Goal: Information Seeking & Learning: Learn about a topic

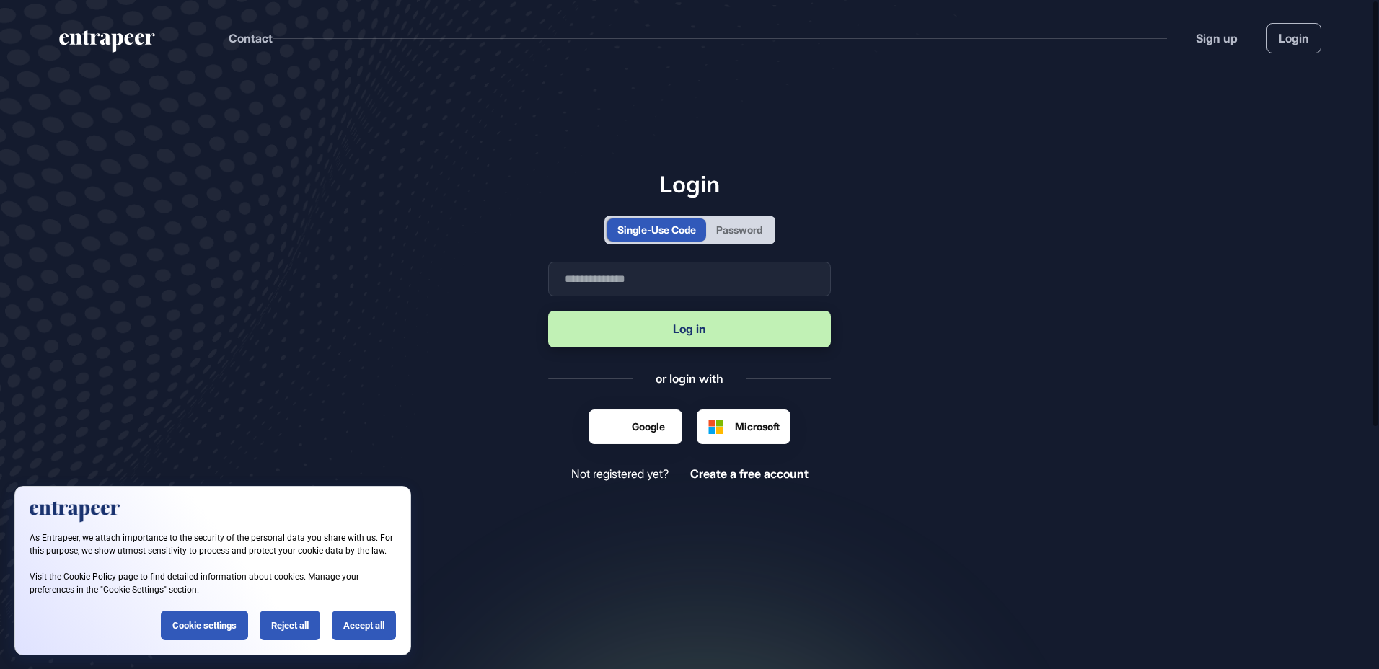
scroll to position [1, 1]
click at [289, 625] on div "Reject all" at bounding box center [290, 626] width 61 height 30
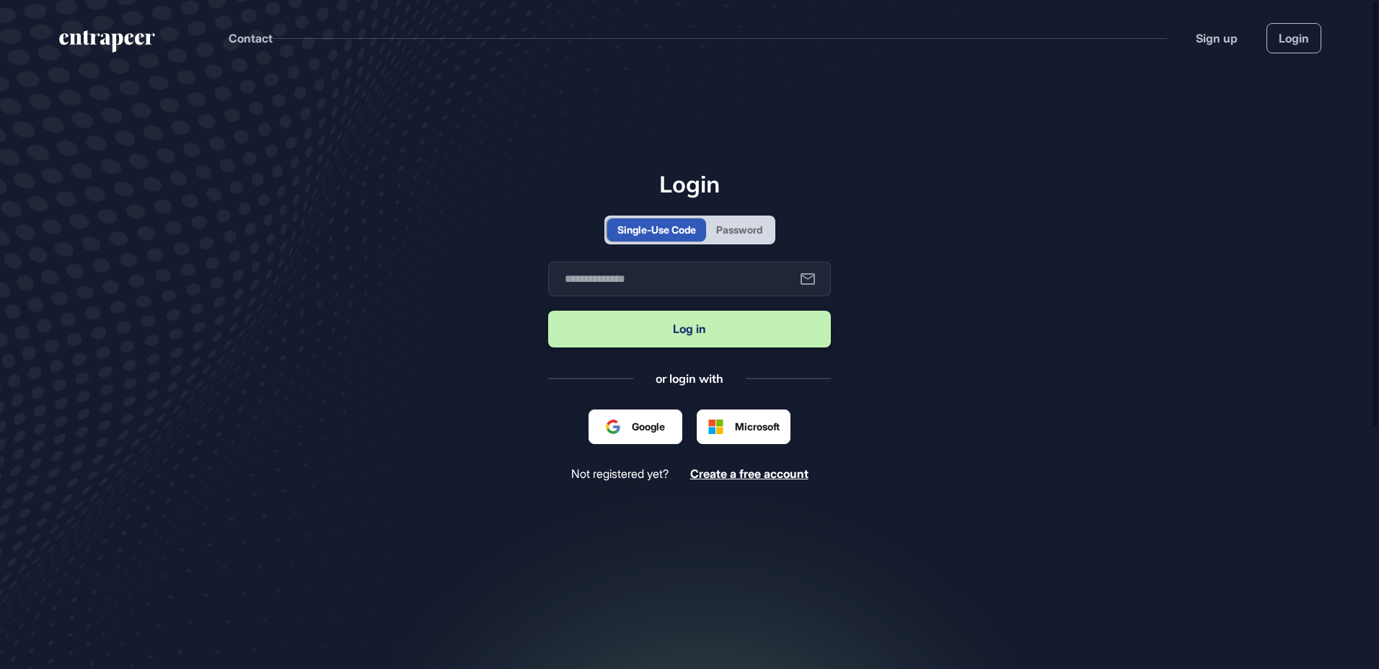
scroll to position [0, 0]
click at [648, 286] on input "text" at bounding box center [689, 279] width 283 height 35
type input "**********"
drag, startPoint x: 1329, startPoint y: 1, endPoint x: 974, endPoint y: 154, distance: 387.4
click at [979, 150] on main "**********" at bounding box center [689, 389] width 1379 height 626
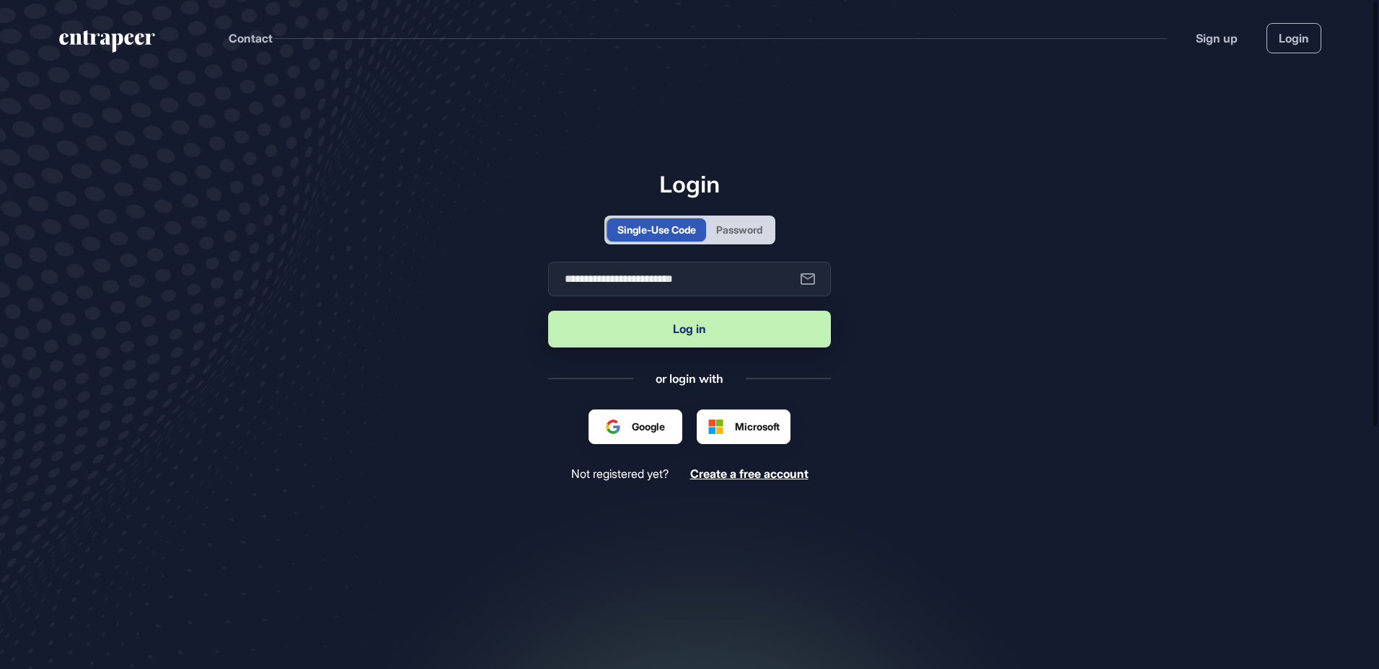
click at [616, 333] on button "Log in" at bounding box center [689, 329] width 283 height 37
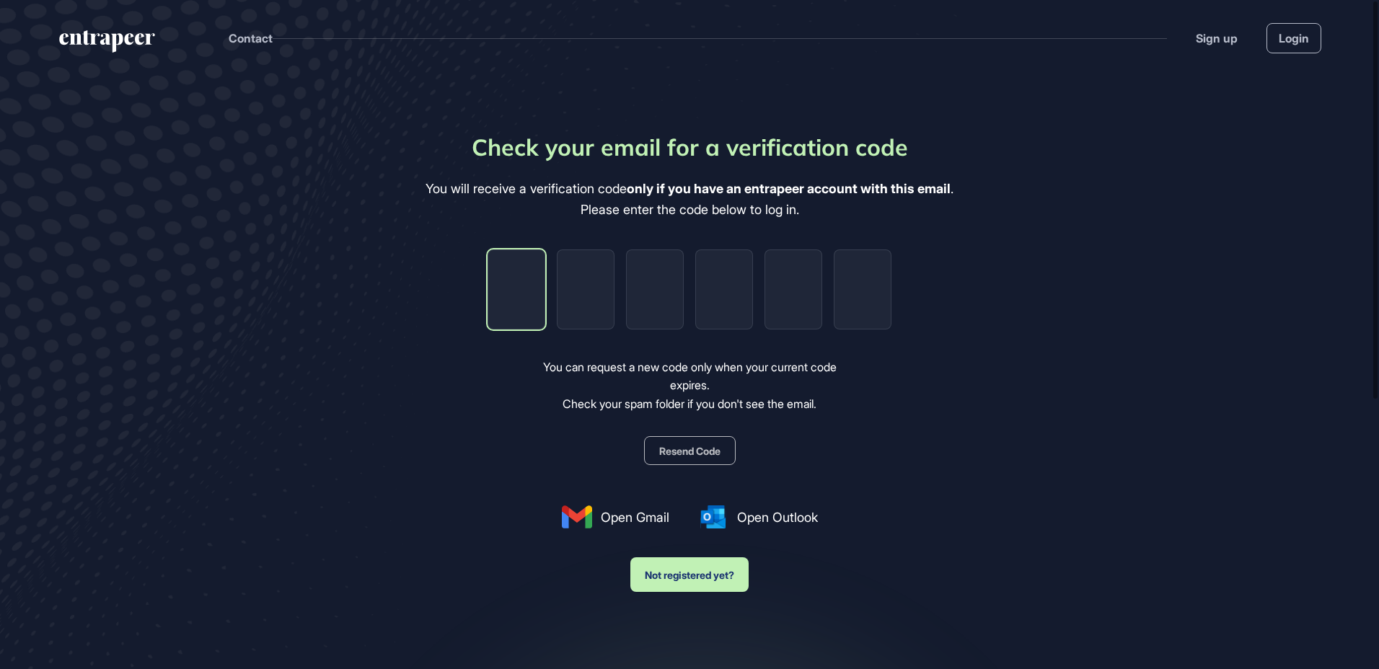
click at [528, 309] on input "tel" at bounding box center [517, 290] width 58 height 80
type input "*"
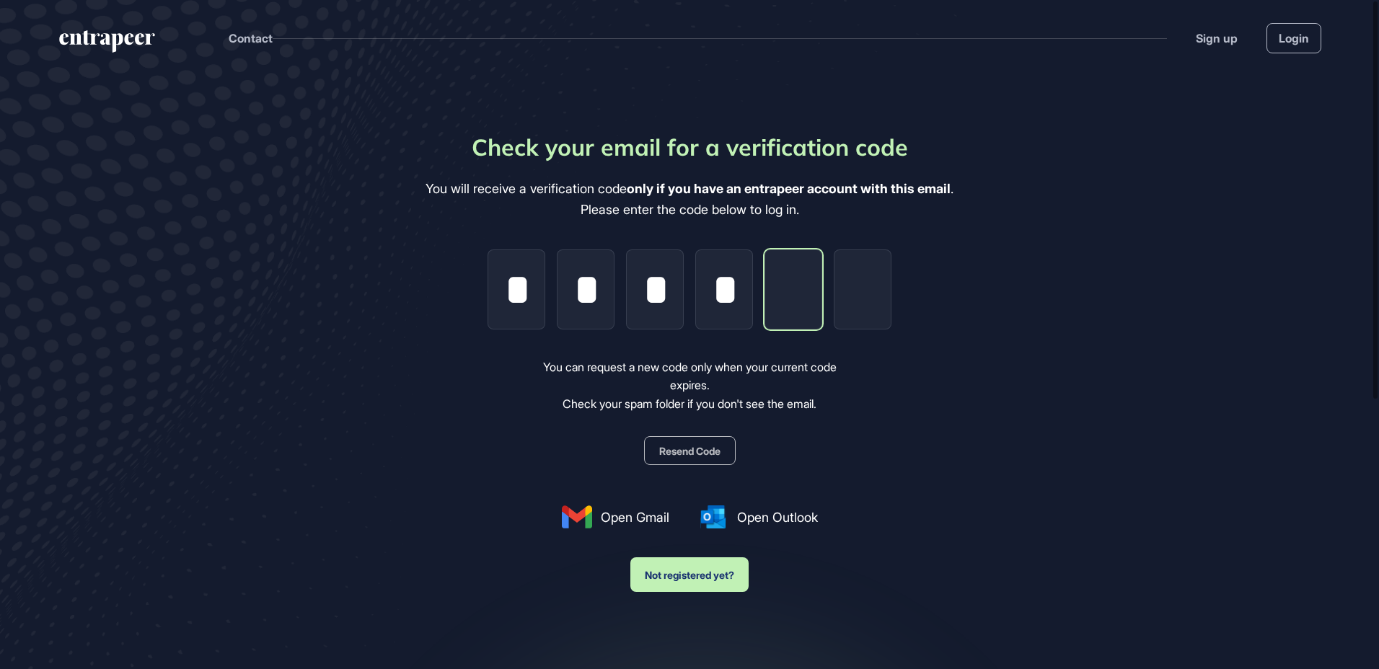
type input "*"
click at [954, 382] on div "Check your email for a verification code You will receive a verification code o…" at bounding box center [690, 361] width 528 height 462
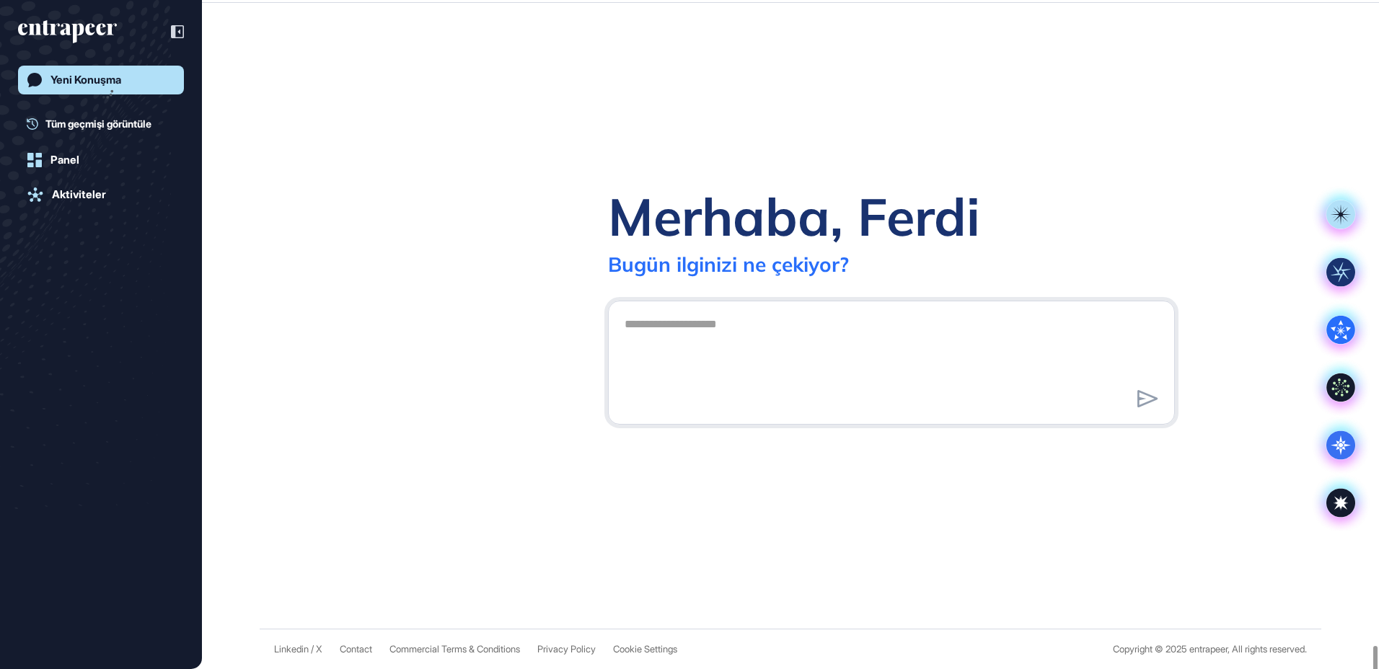
scroll to position [669, 1379]
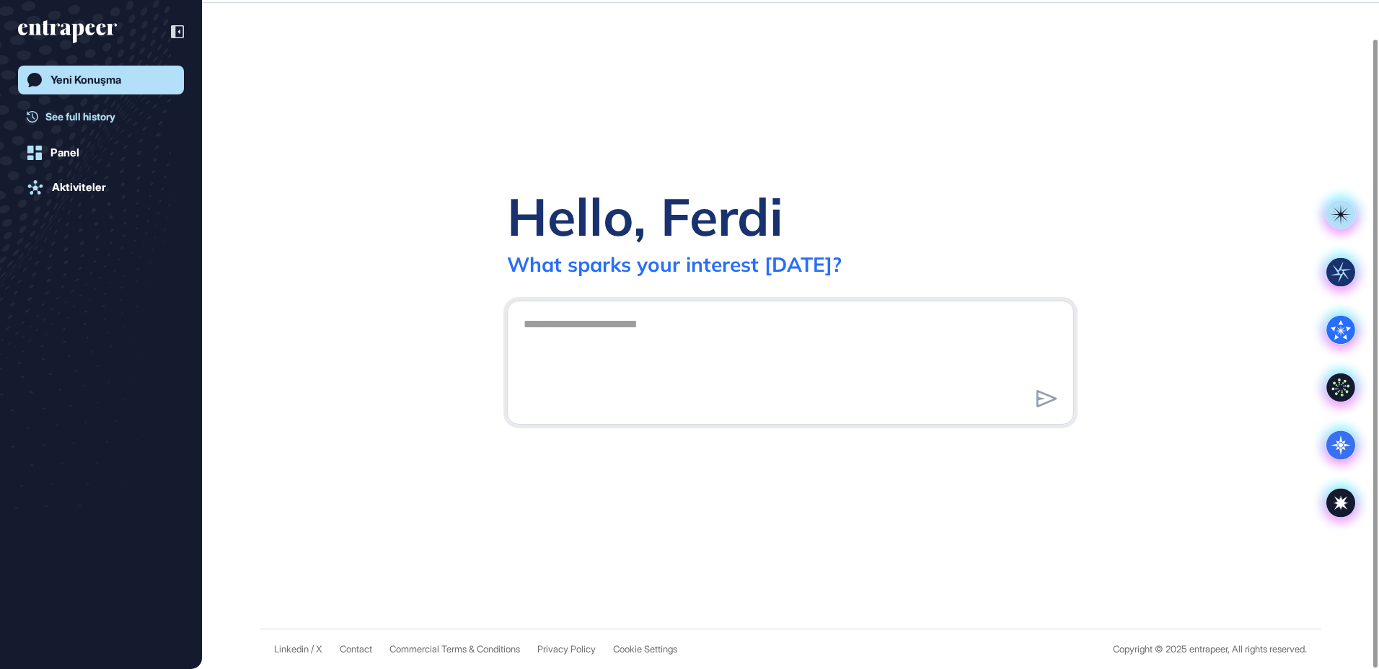
click at [55, 111] on span "See full history" at bounding box center [80, 116] width 70 height 15
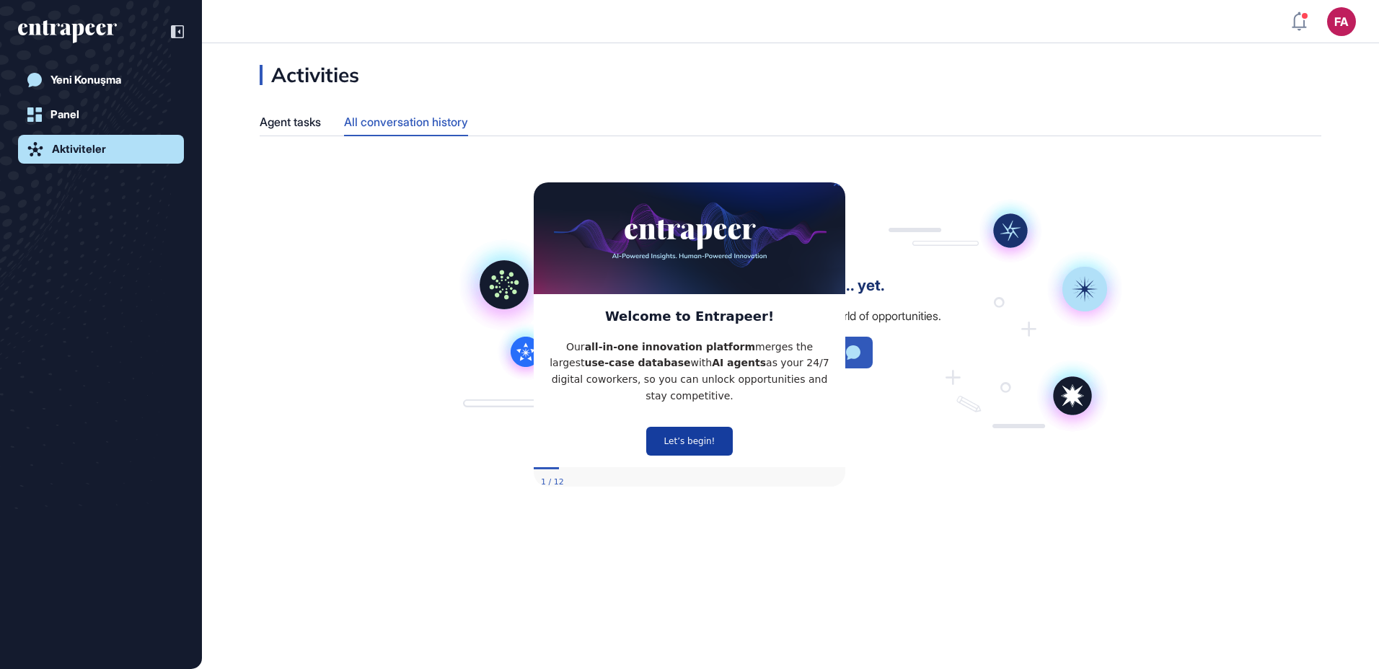
click at [687, 428] on button "Let’s begin!" at bounding box center [689, 440] width 87 height 29
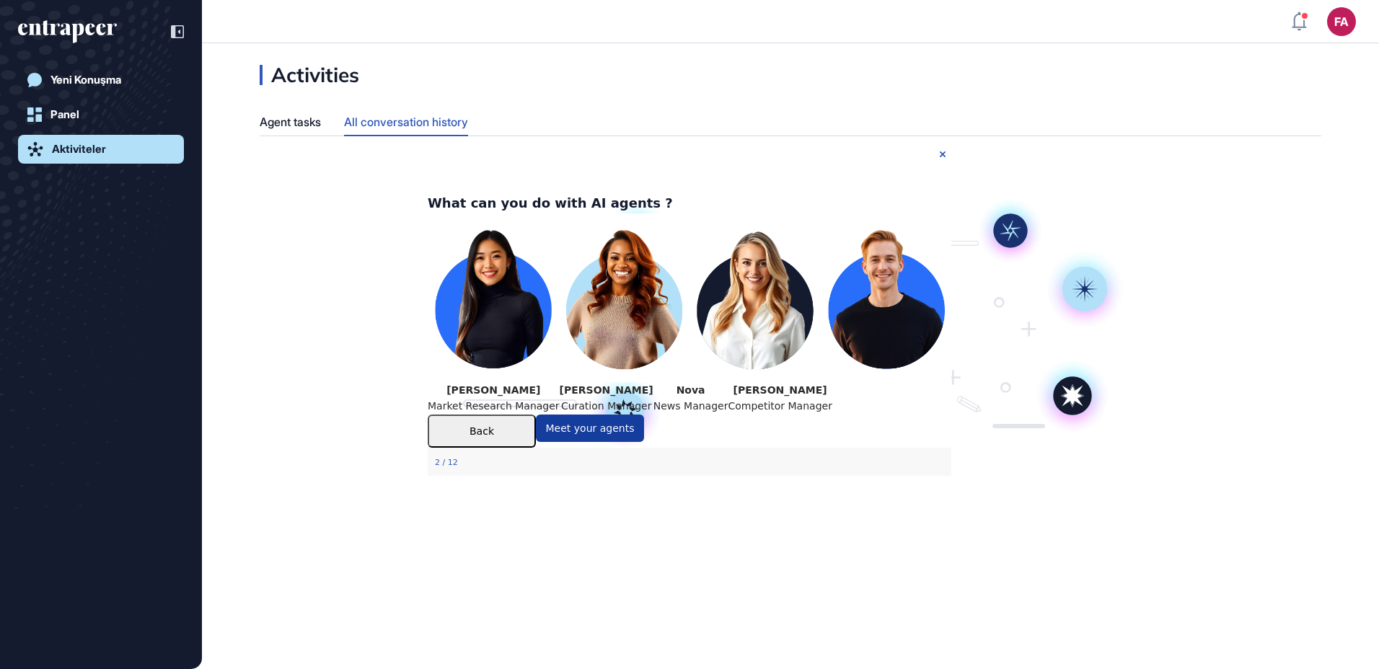
click at [644, 442] on button "Meet your agents" at bounding box center [590, 428] width 108 height 27
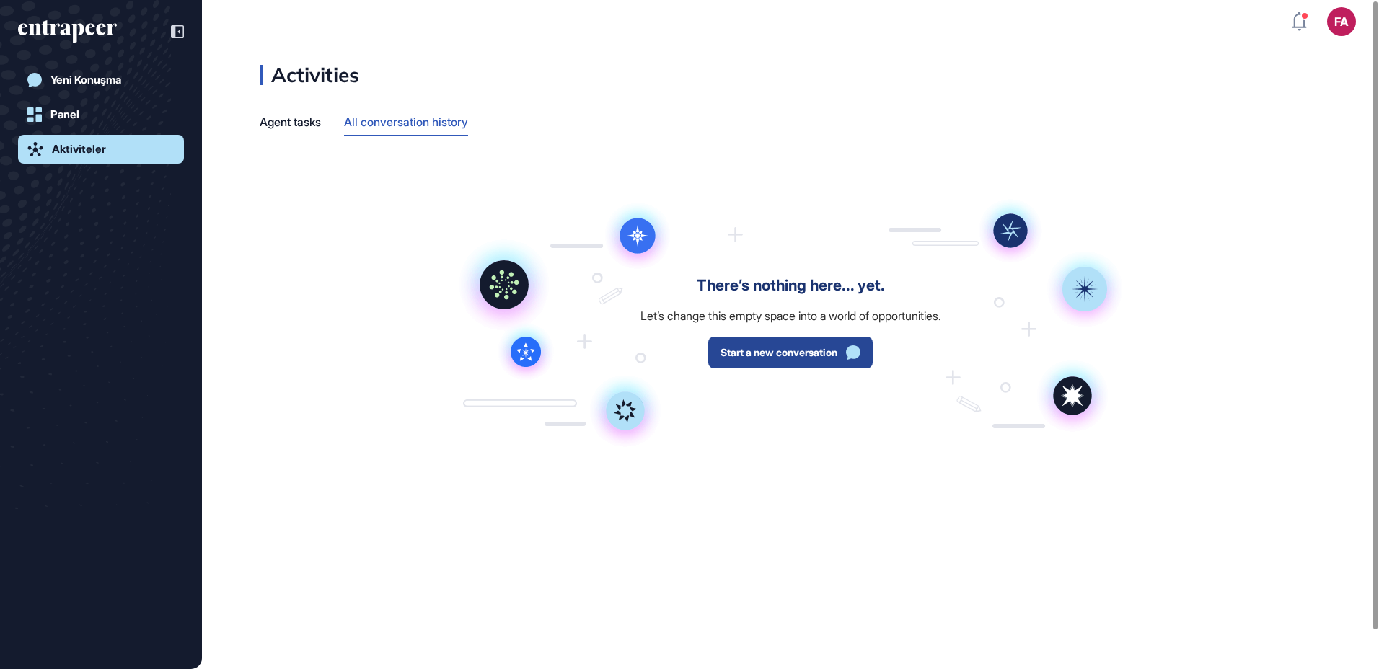
click at [806, 354] on span "Start a new conversation" at bounding box center [779, 353] width 117 height 10
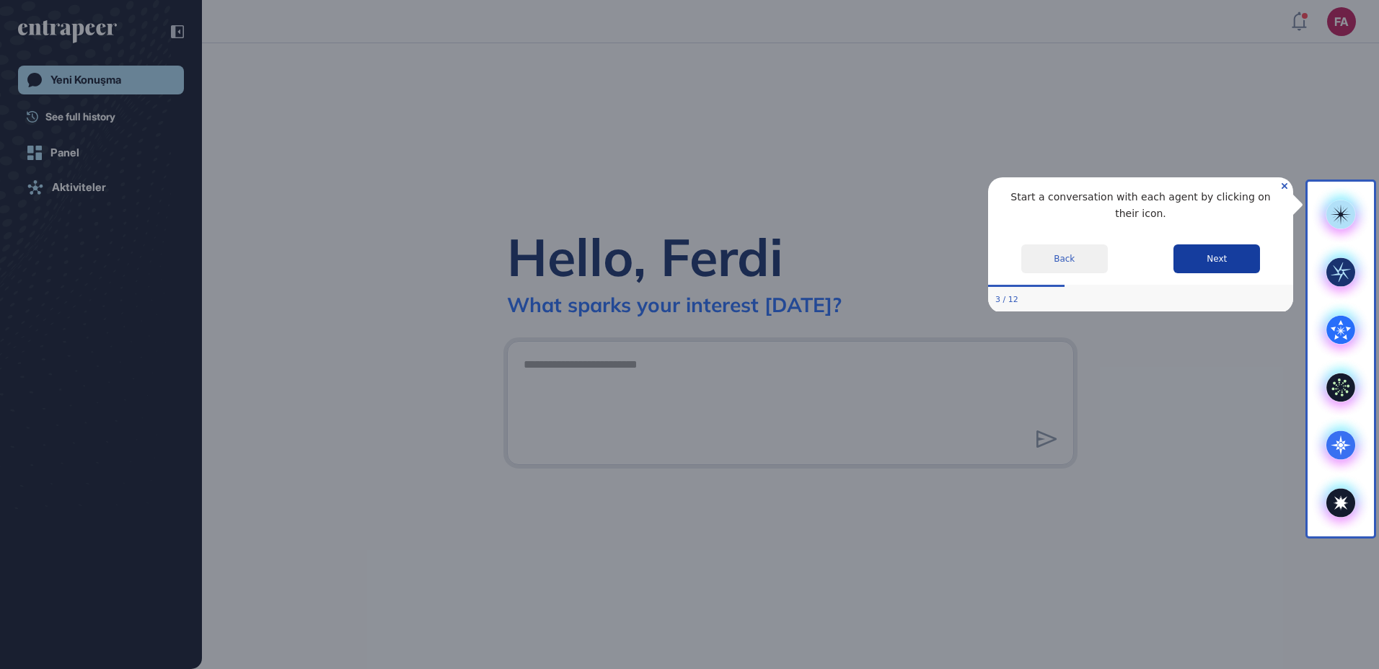
click at [1226, 244] on button "Next" at bounding box center [1217, 258] width 87 height 29
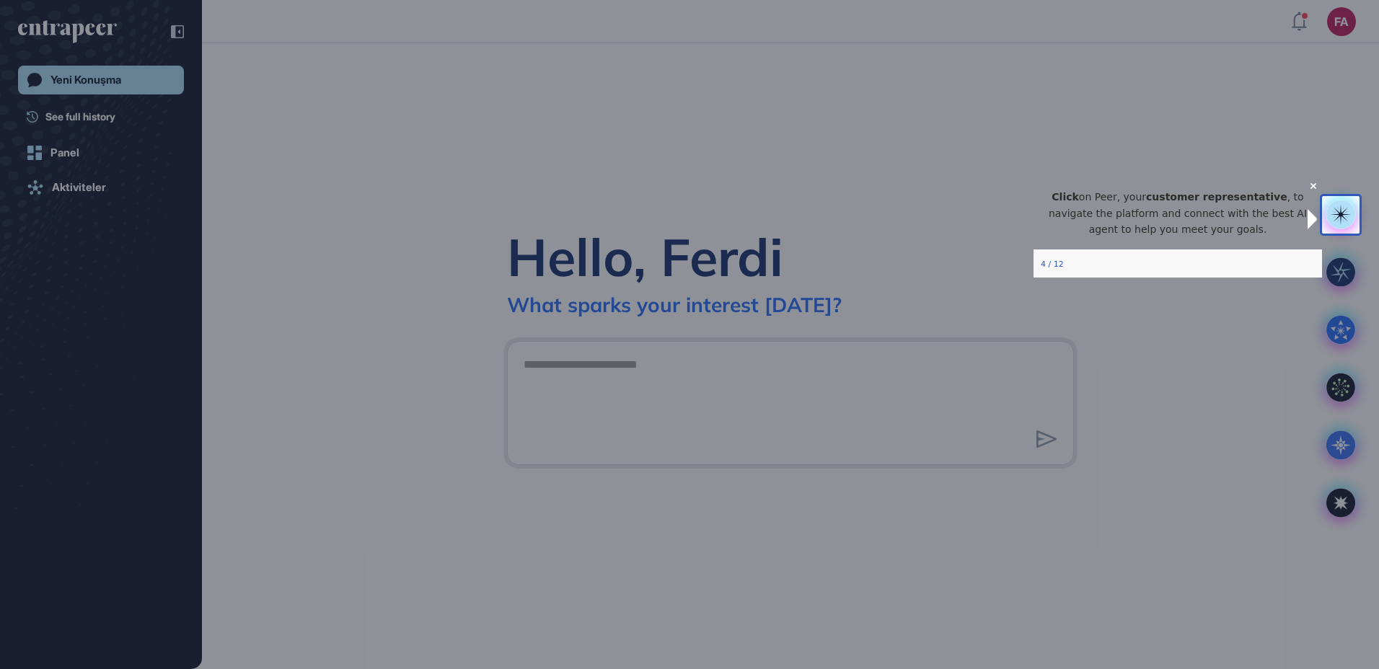
click at [1311, 188] on icon "Close Preview" at bounding box center [1314, 185] width 6 height 6
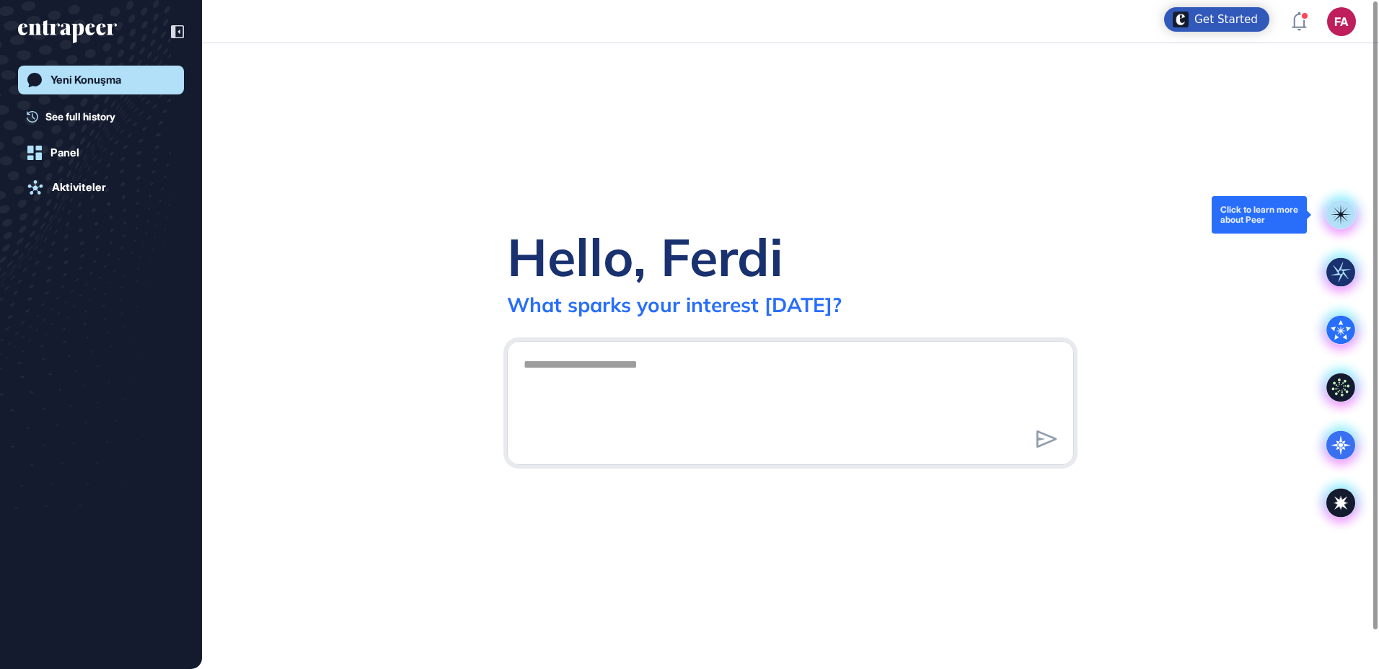
click at [1346, 219] on rect at bounding box center [1341, 215] width 29 height 29
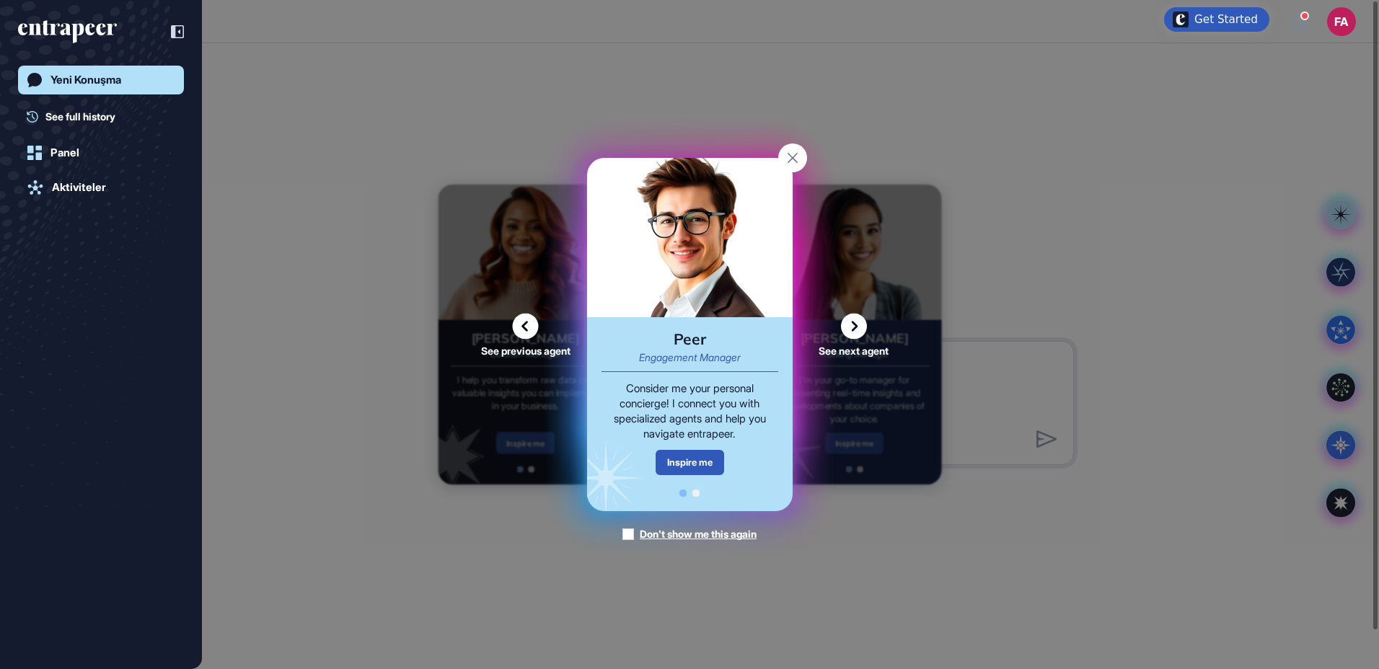
click at [853, 328] on icon at bounding box center [854, 327] width 26 height 26
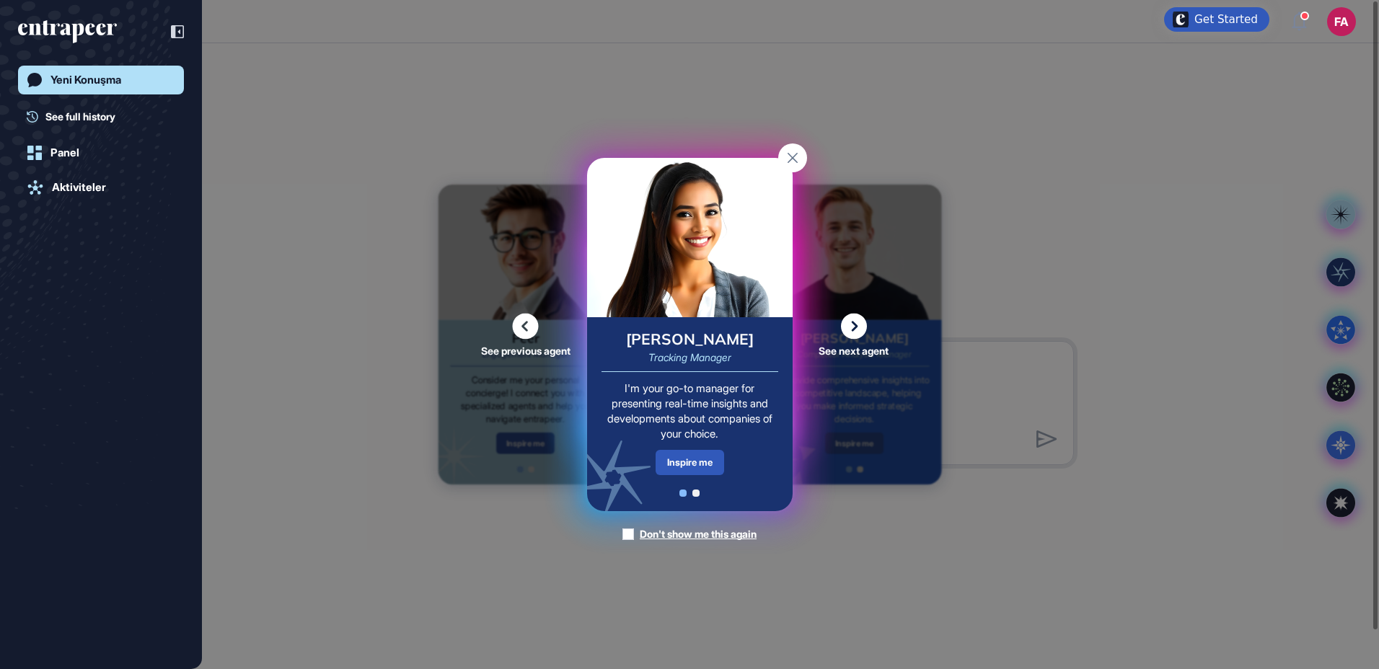
click at [853, 328] on icon at bounding box center [854, 327] width 26 height 26
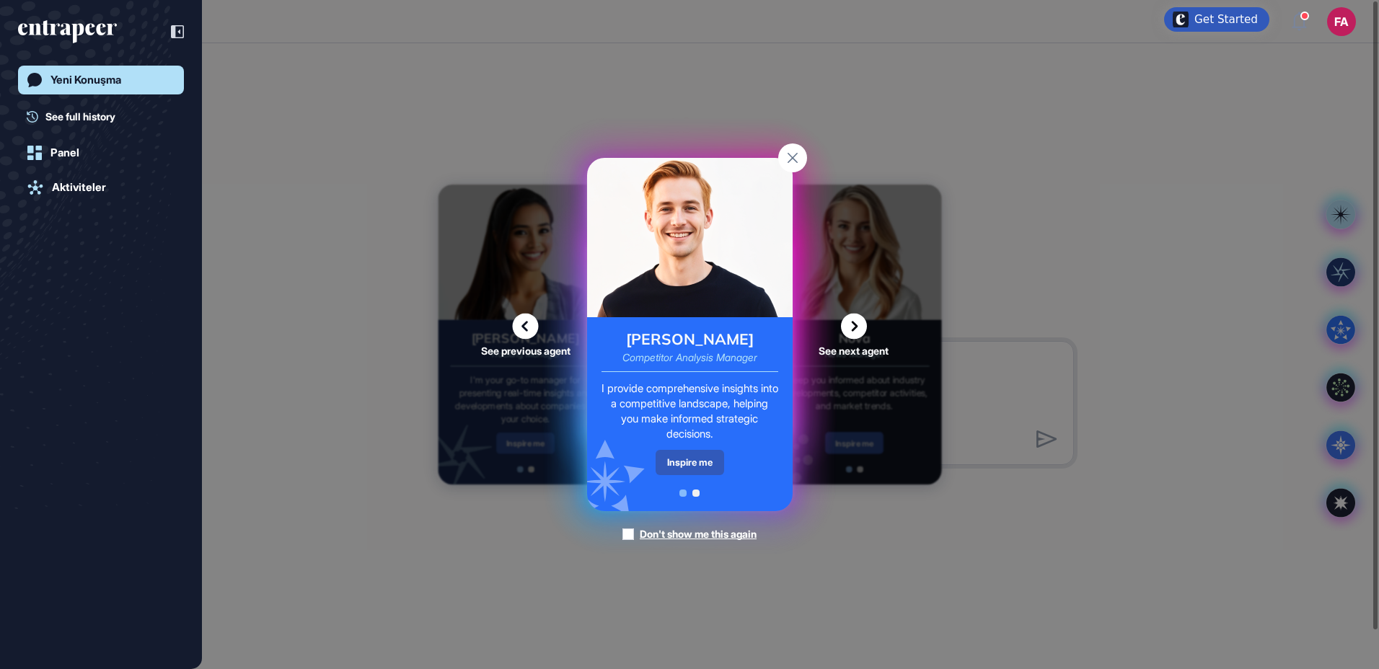
click at [853, 328] on icon at bounding box center [854, 327] width 26 height 26
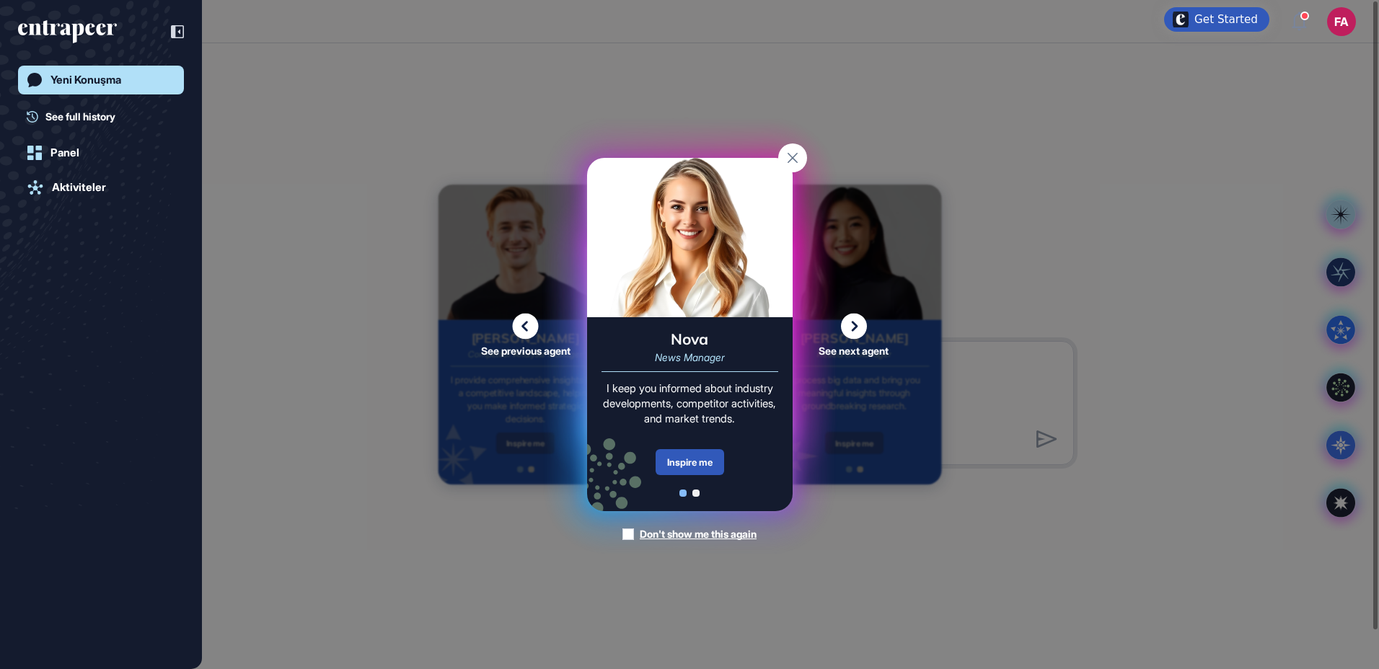
click at [854, 320] on icon at bounding box center [854, 327] width 26 height 26
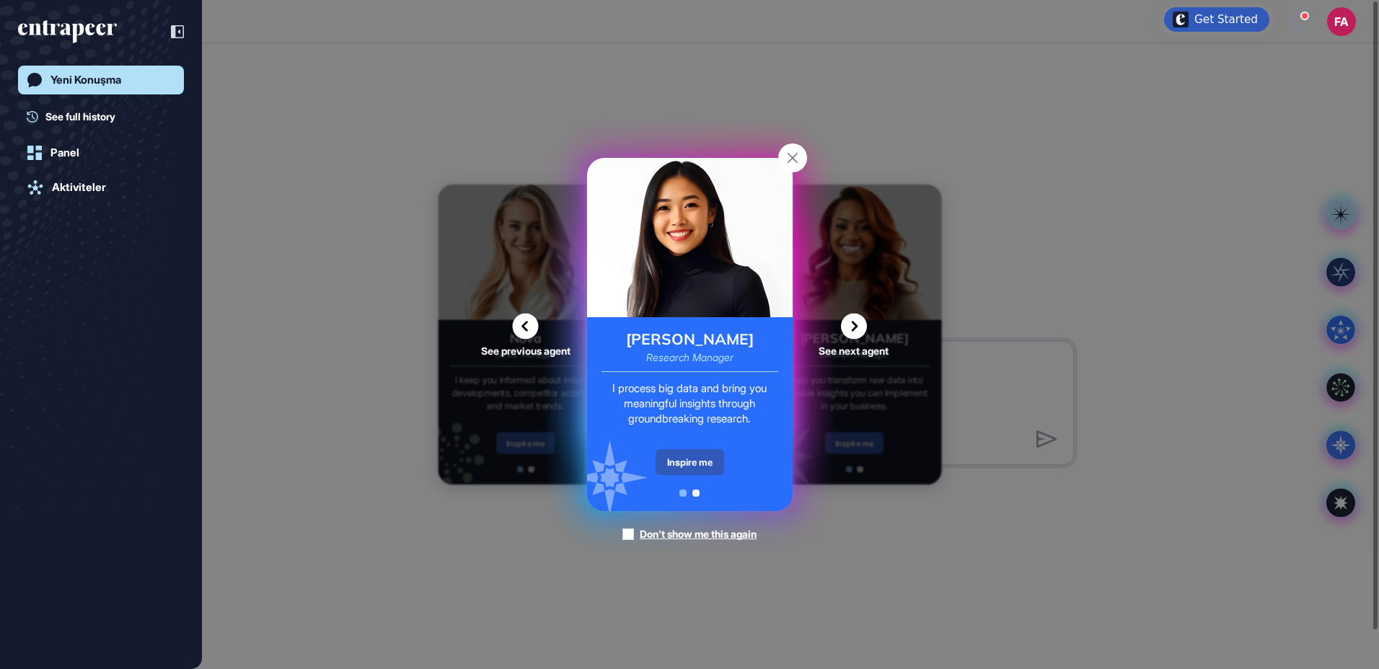
click at [858, 332] on icon at bounding box center [854, 327] width 26 height 26
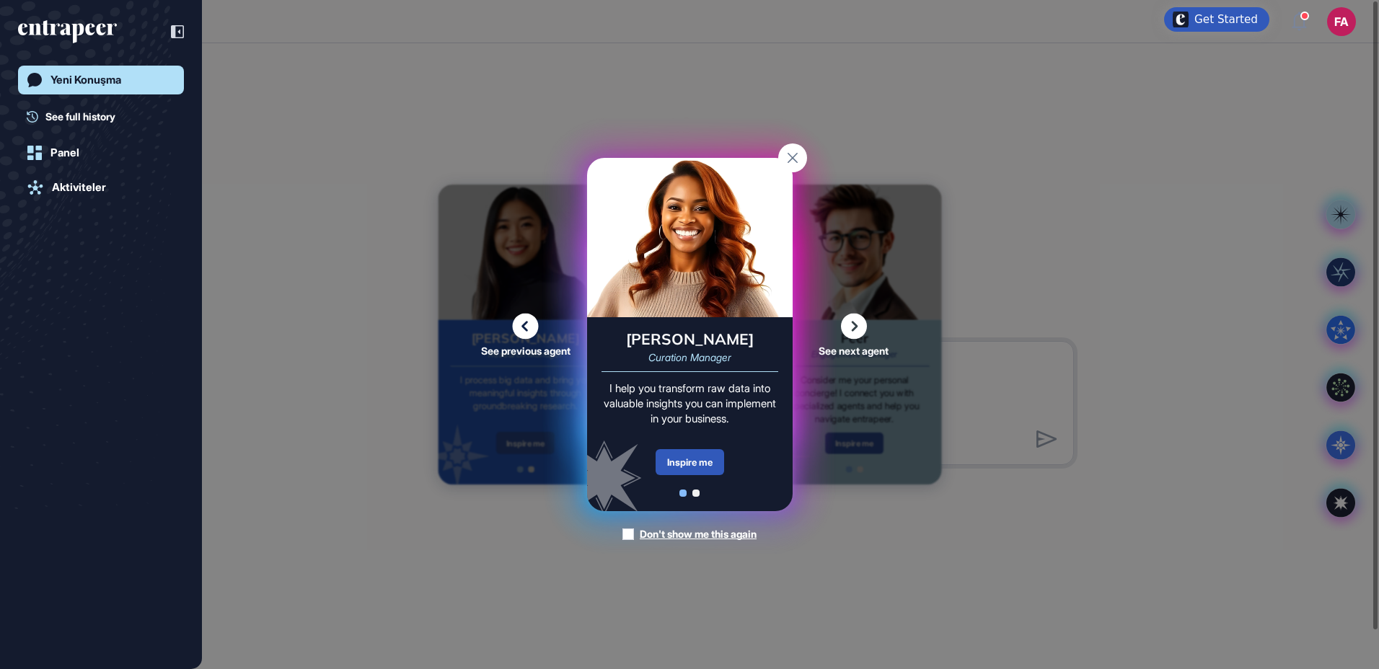
click at [858, 332] on icon at bounding box center [854, 327] width 26 height 26
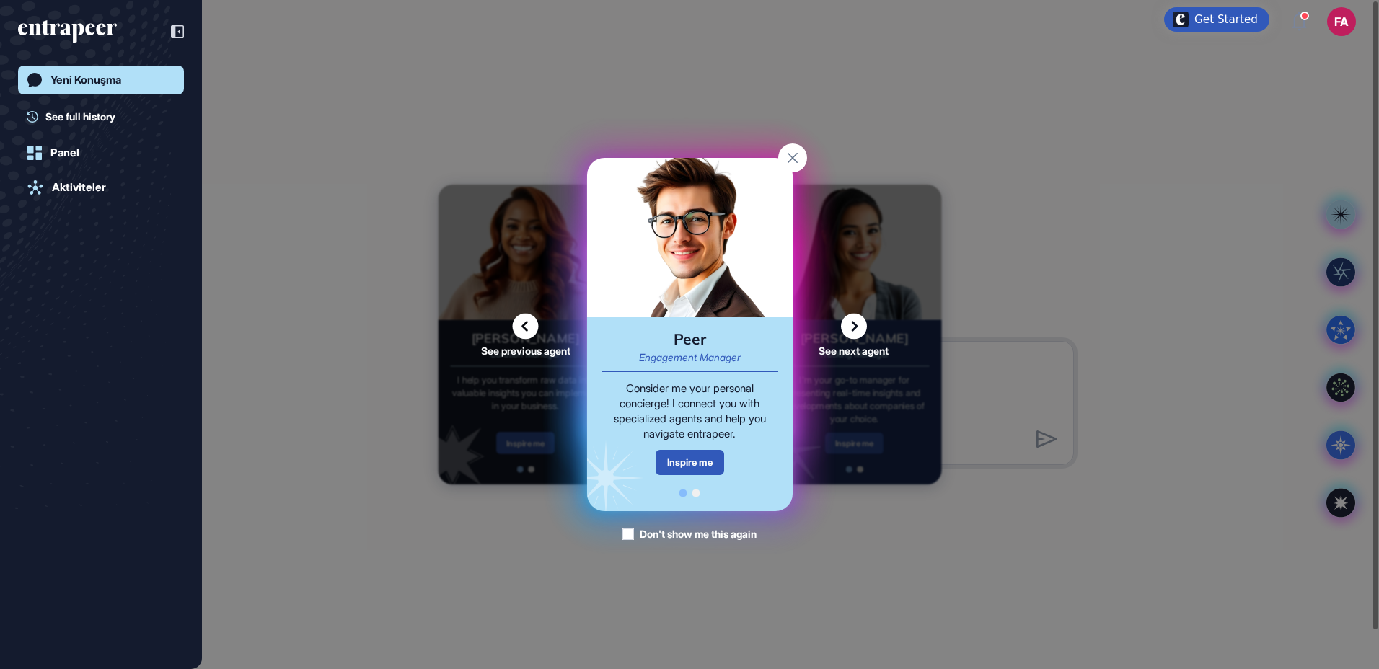
click at [858, 333] on icon at bounding box center [854, 327] width 26 height 26
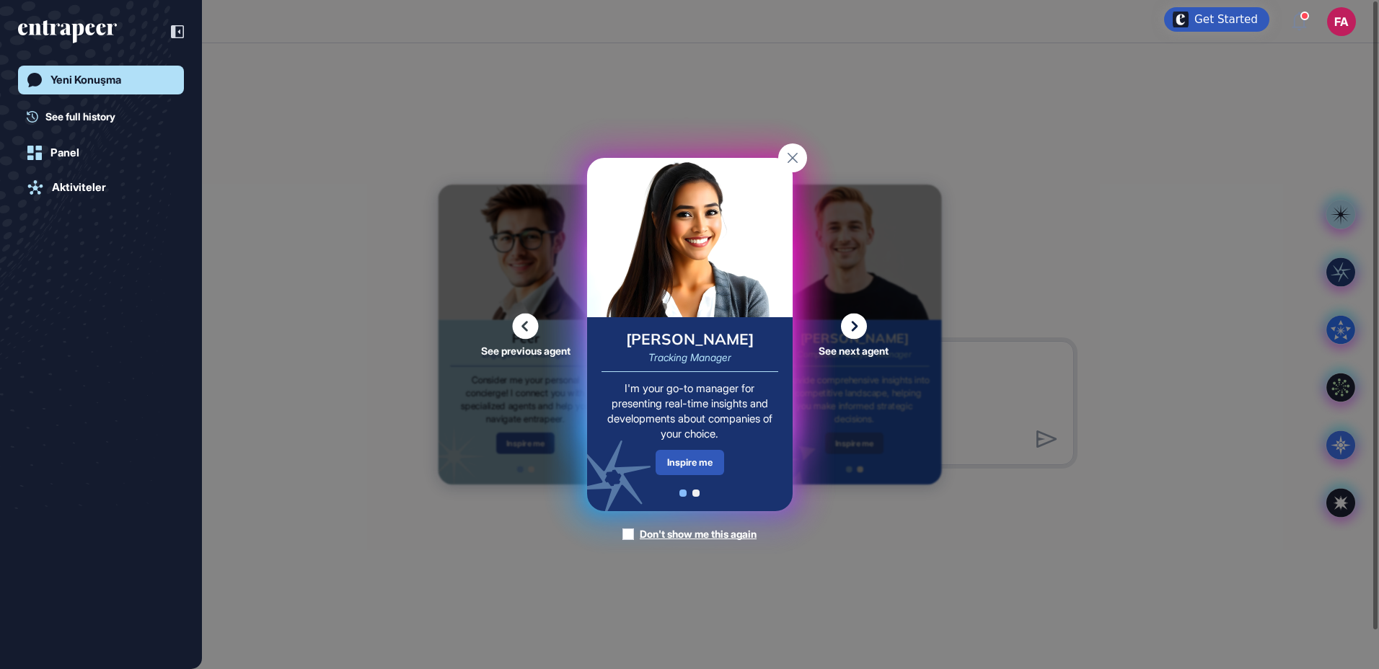
click at [858, 333] on icon at bounding box center [854, 327] width 26 height 26
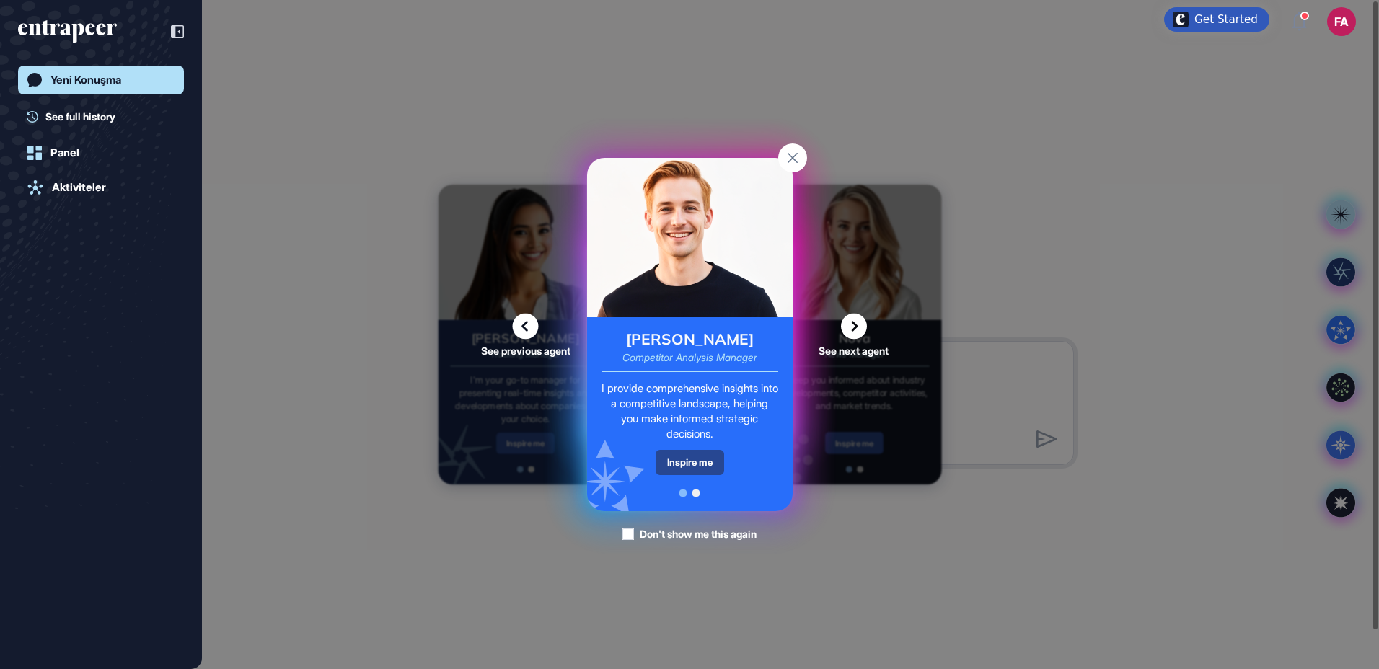
click at [713, 459] on div "Inspire me" at bounding box center [690, 462] width 69 height 25
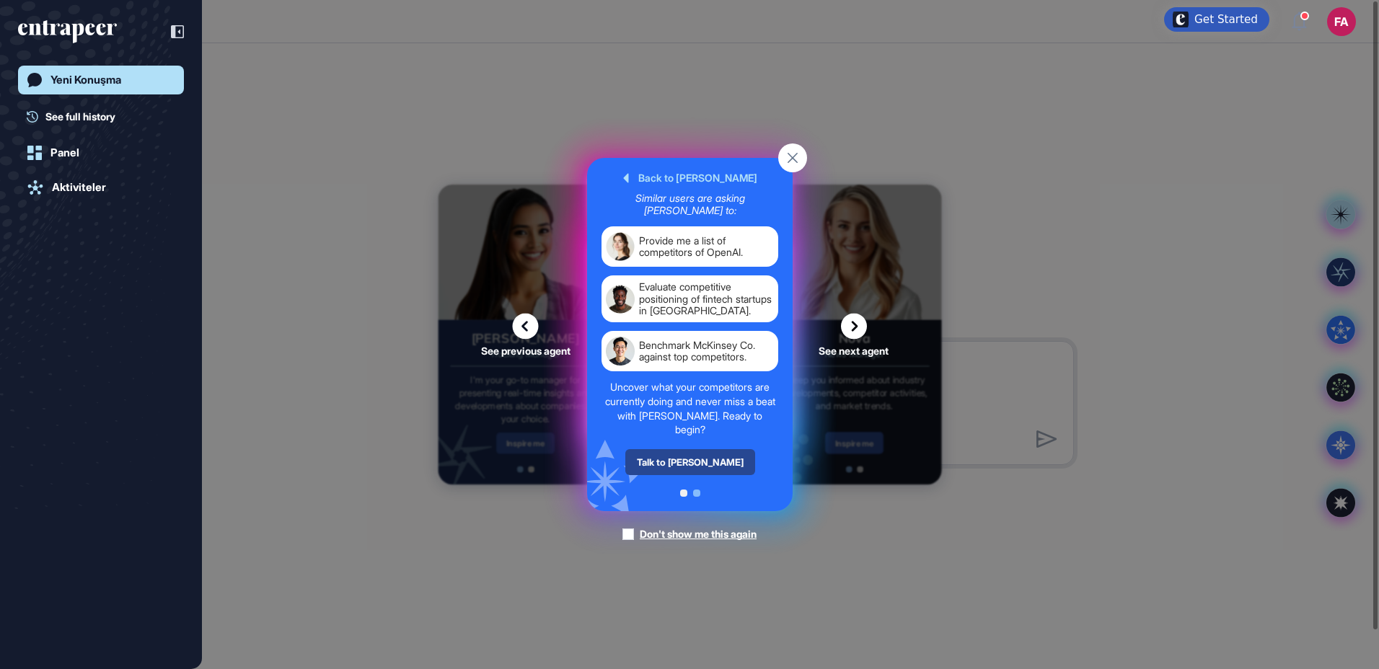
click at [694, 470] on div "Talk to Nash" at bounding box center [690, 462] width 130 height 26
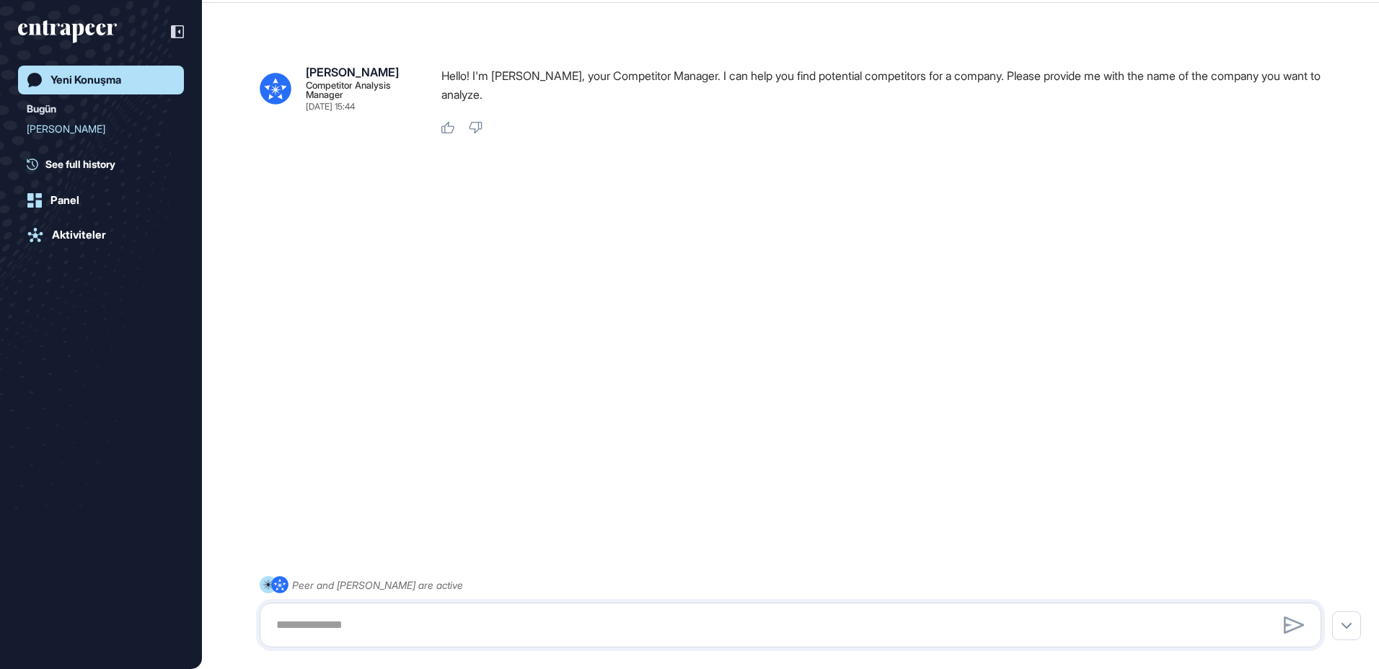
scroll to position [669, 1379]
click at [368, 636] on textarea at bounding box center [791, 625] width 1046 height 29
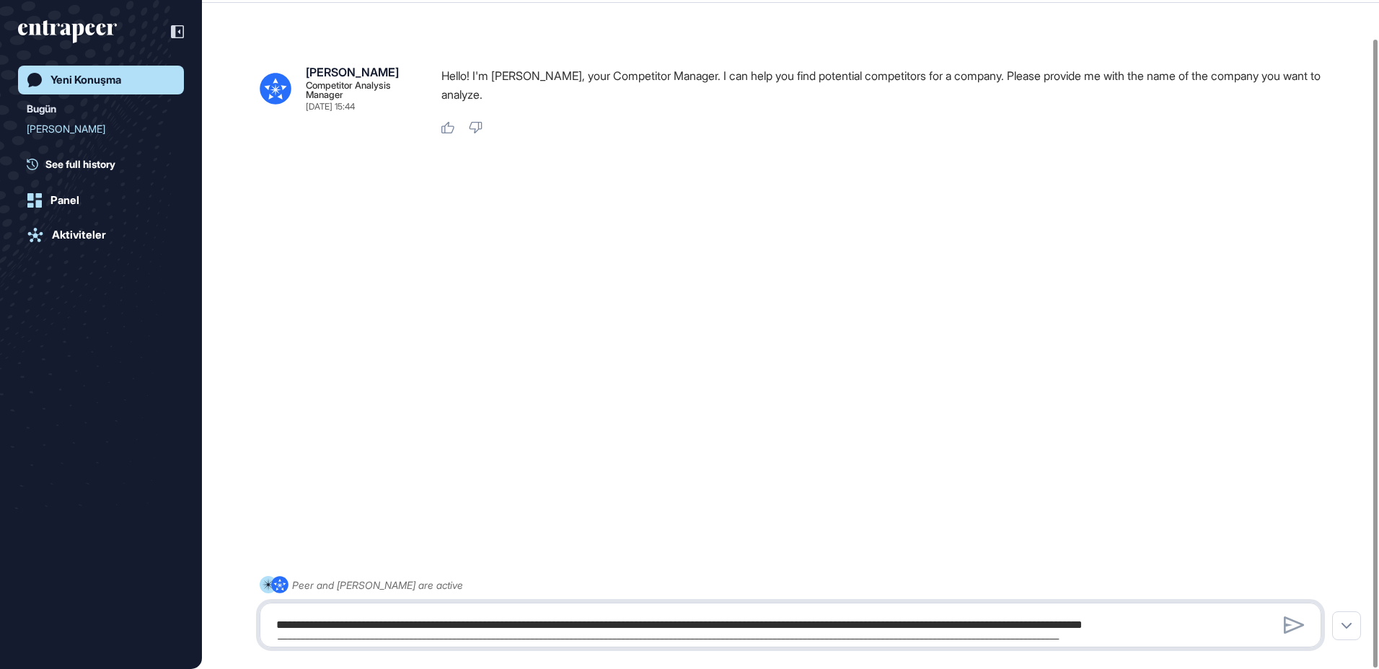
click at [452, 620] on textarea at bounding box center [791, 625] width 1046 height 29
type textarea "**********"
click at [338, 633] on textarea at bounding box center [791, 625] width 1046 height 29
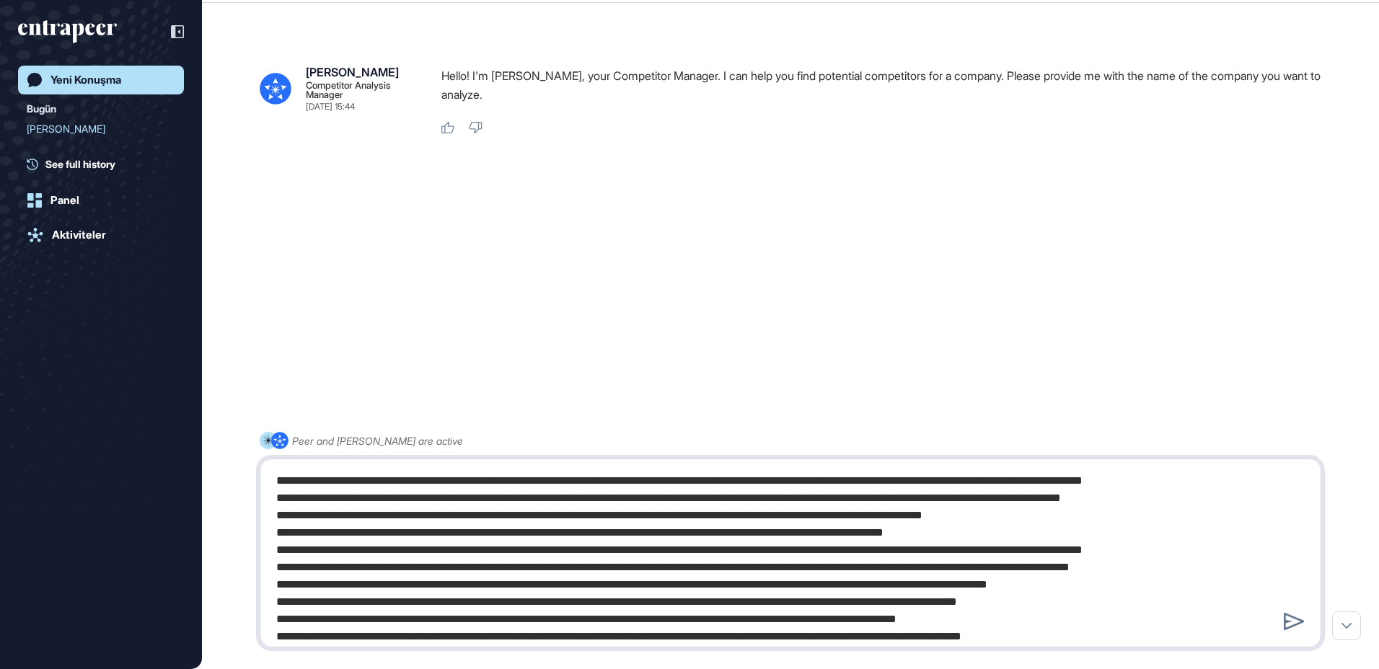
click at [796, 618] on textarea at bounding box center [791, 553] width 1046 height 173
click at [685, 634] on textarea at bounding box center [791, 553] width 1046 height 173
click at [816, 622] on textarea at bounding box center [791, 553] width 1046 height 173
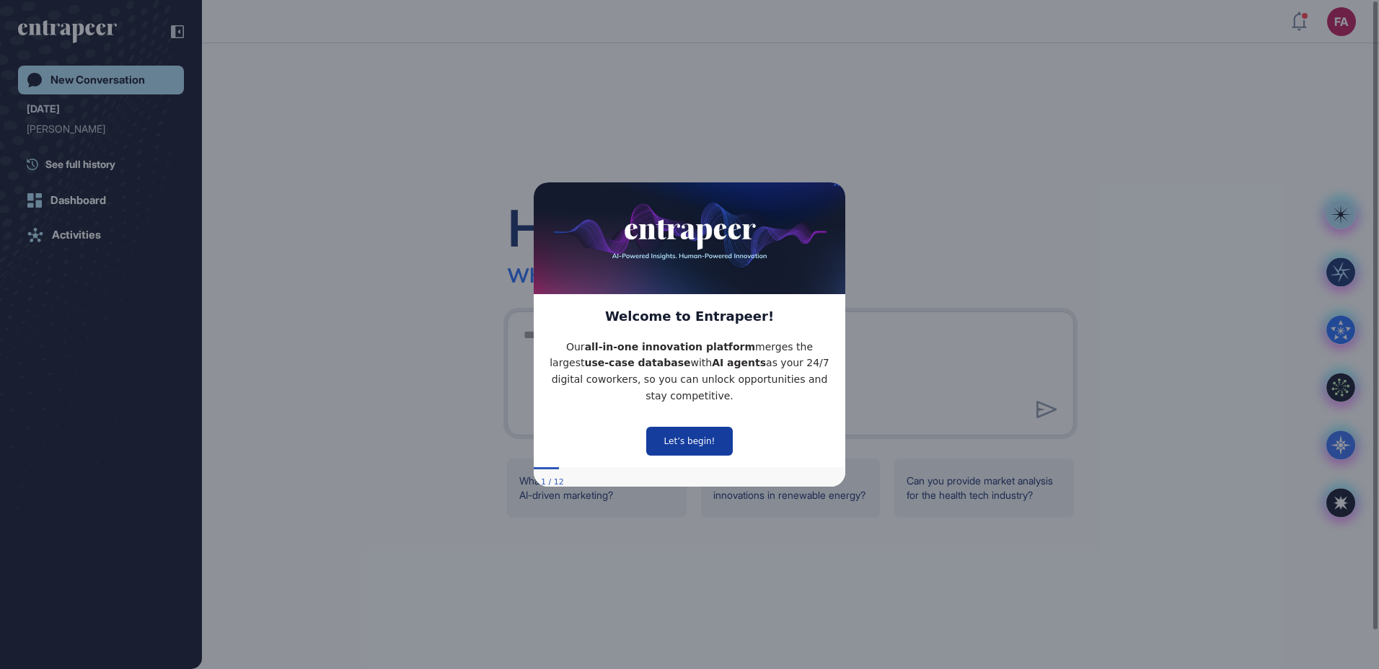
click at [678, 436] on button "Let’s begin!" at bounding box center [689, 440] width 87 height 29
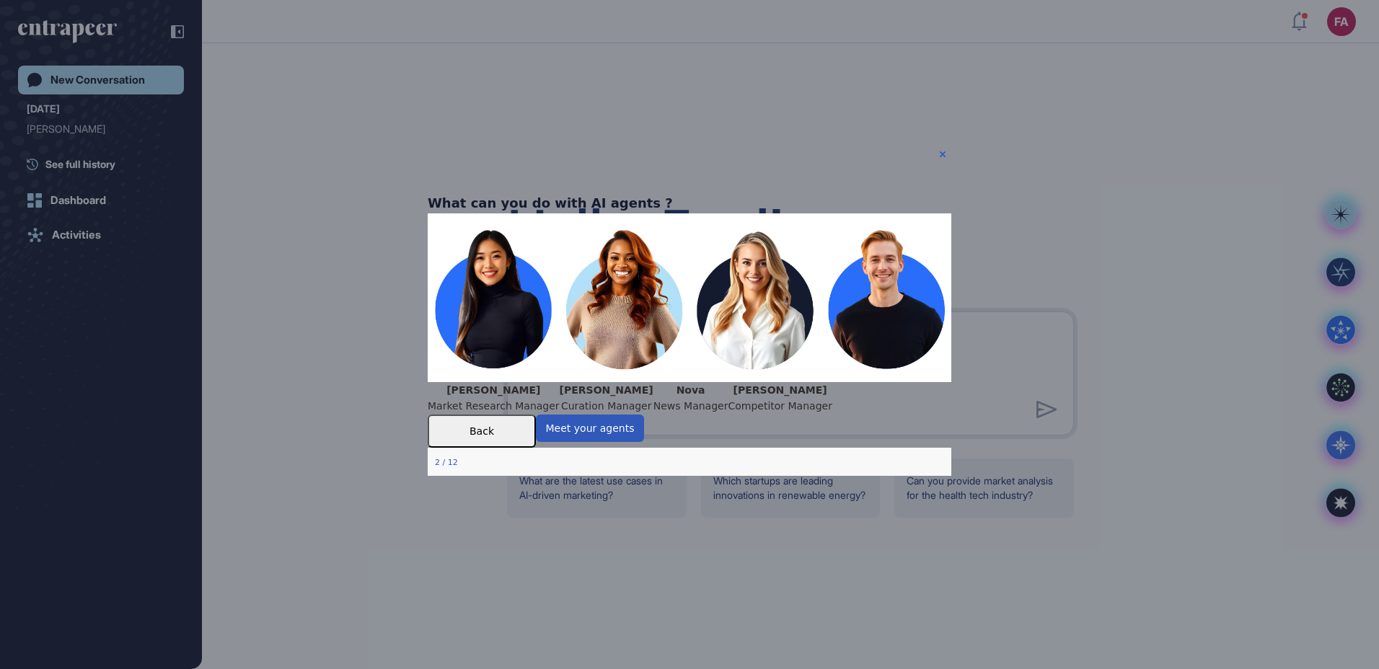
click at [536, 448] on button "Back" at bounding box center [482, 431] width 108 height 33
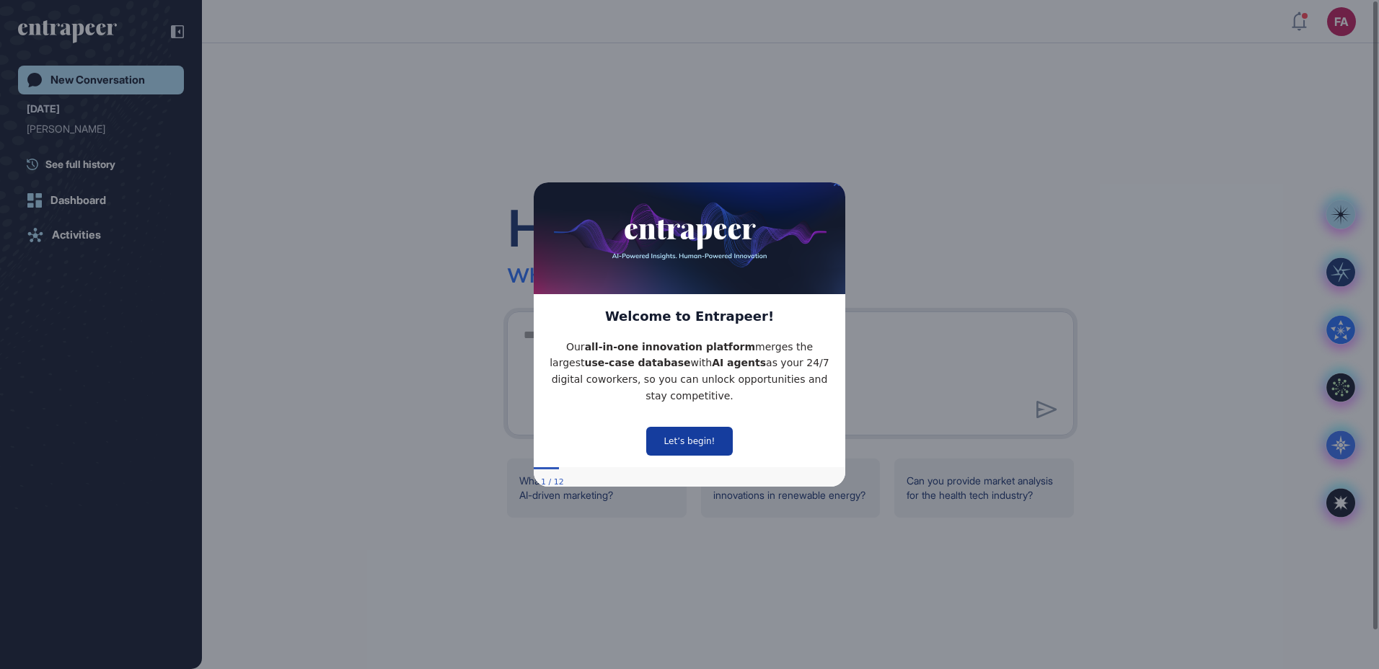
click at [693, 426] on button "Let’s begin!" at bounding box center [689, 440] width 87 height 29
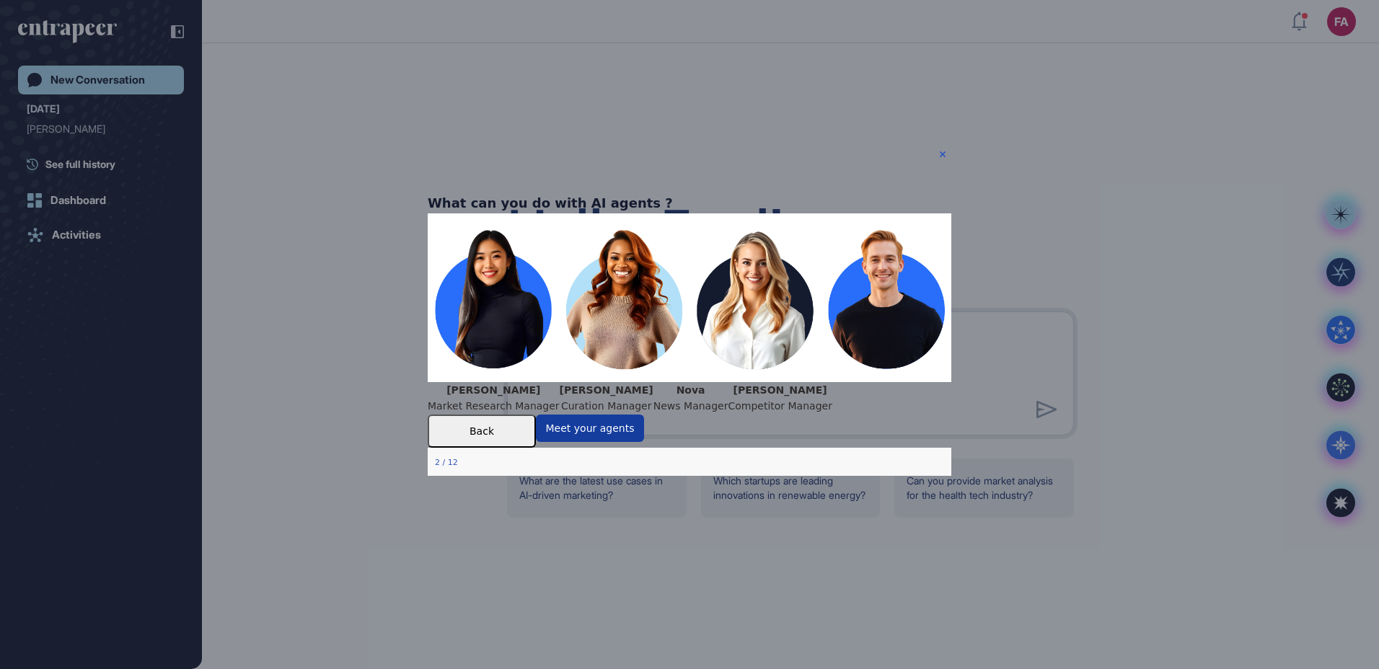
click at [644, 442] on button "Meet your agents" at bounding box center [590, 428] width 108 height 27
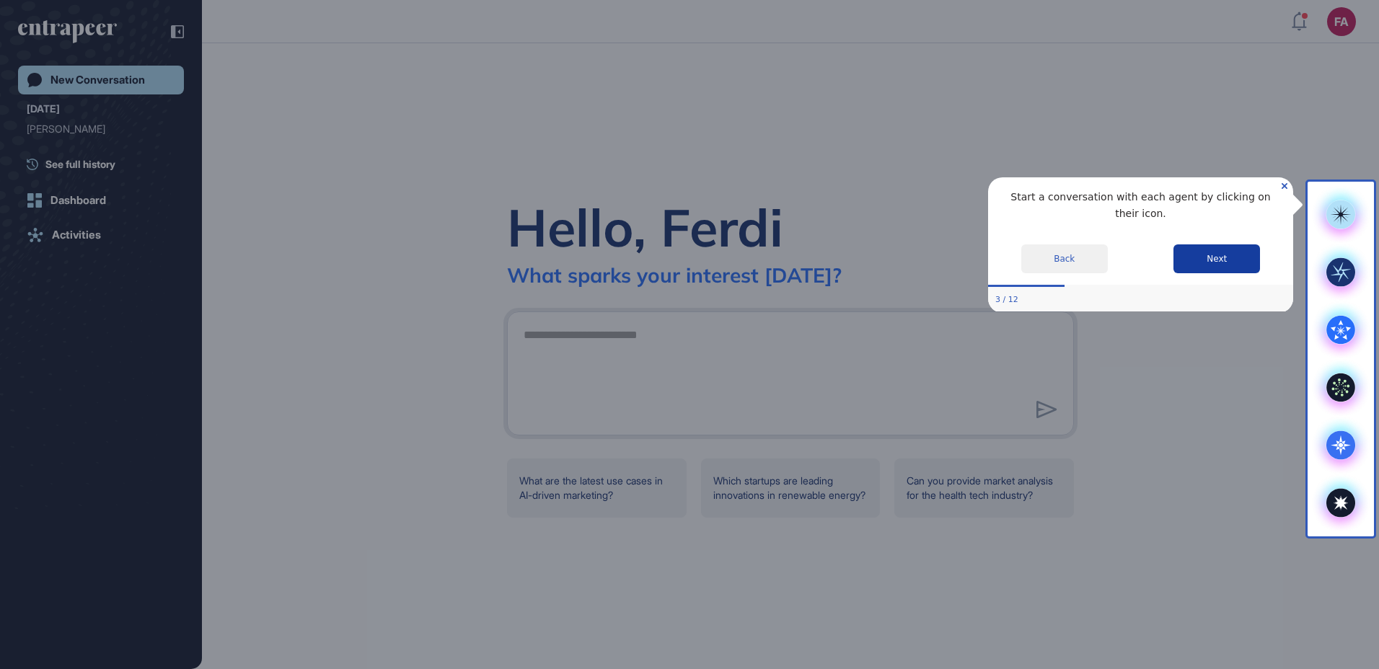
click at [1209, 248] on button "Next" at bounding box center [1217, 258] width 87 height 29
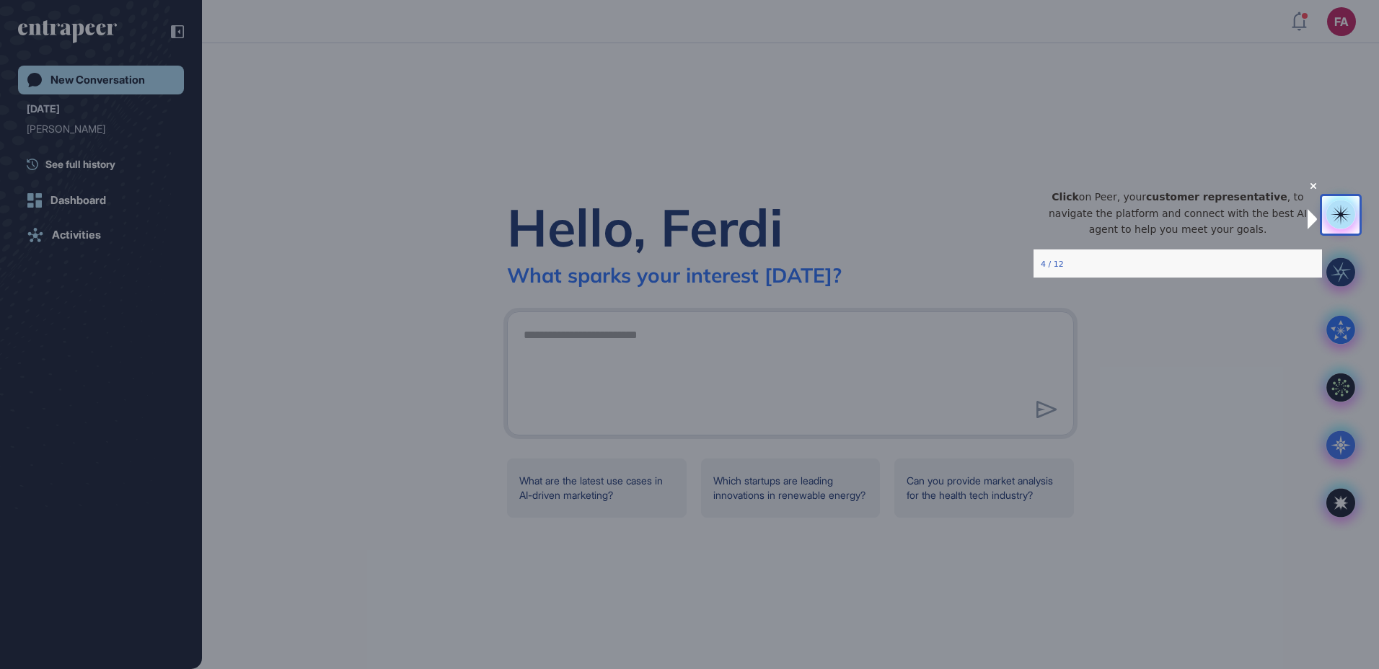
click at [1311, 188] on icon "Close Preview" at bounding box center [1314, 185] width 6 height 6
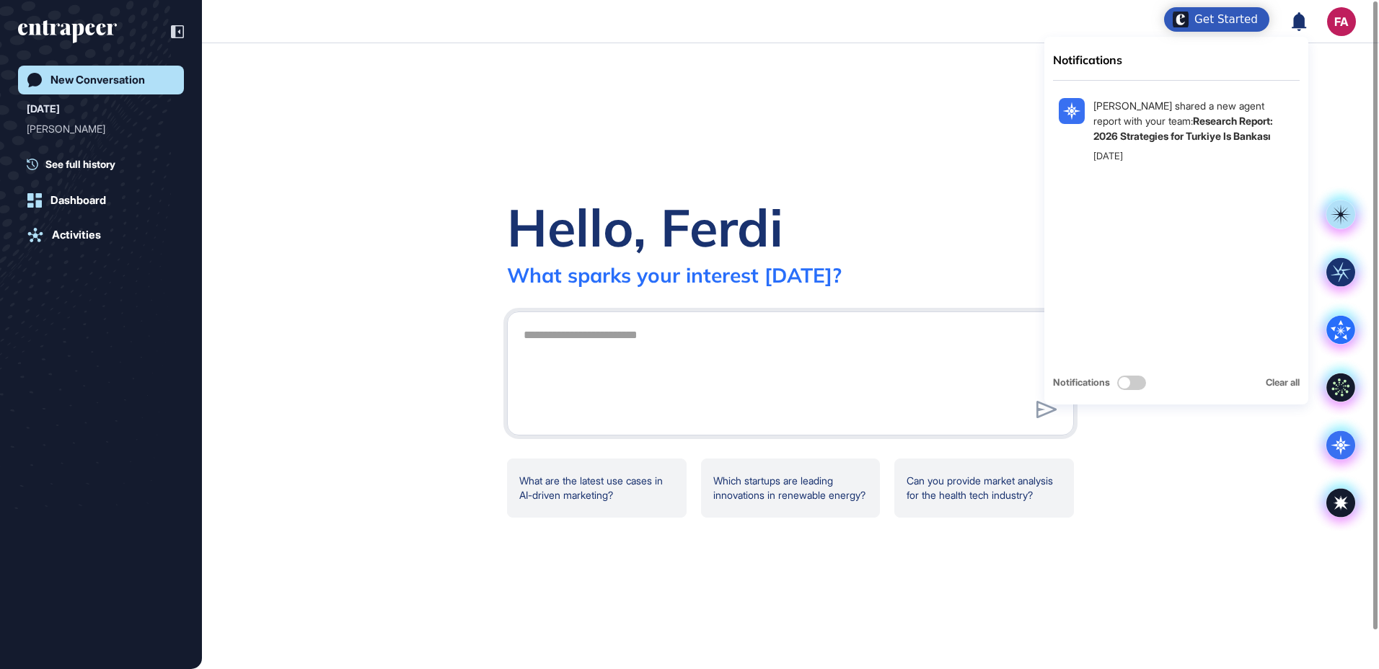
click at [1299, 20] on icon at bounding box center [1299, 21] width 14 height 19
click at [1293, 22] on icon at bounding box center [1299, 21] width 15 height 19
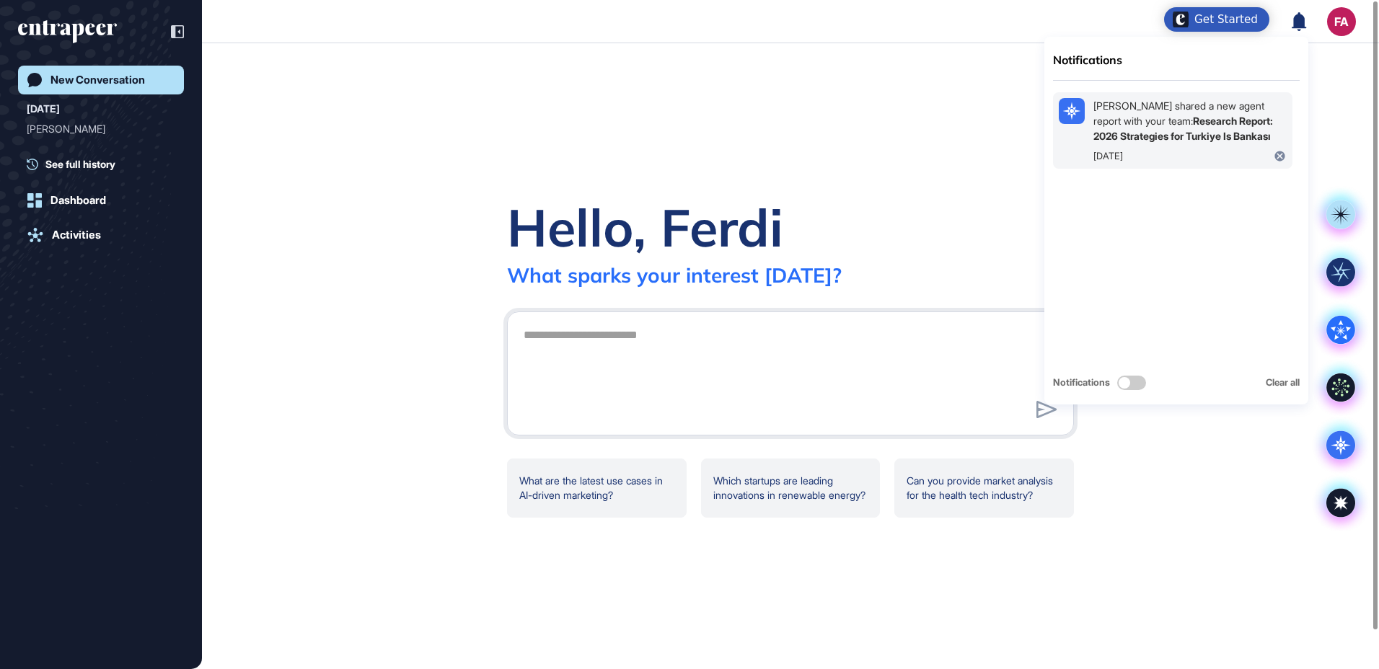
click at [1130, 123] on div "Hatice Dedeler shared a new agent report with your team: Research Report: 2026 …" at bounding box center [1190, 120] width 193 height 45
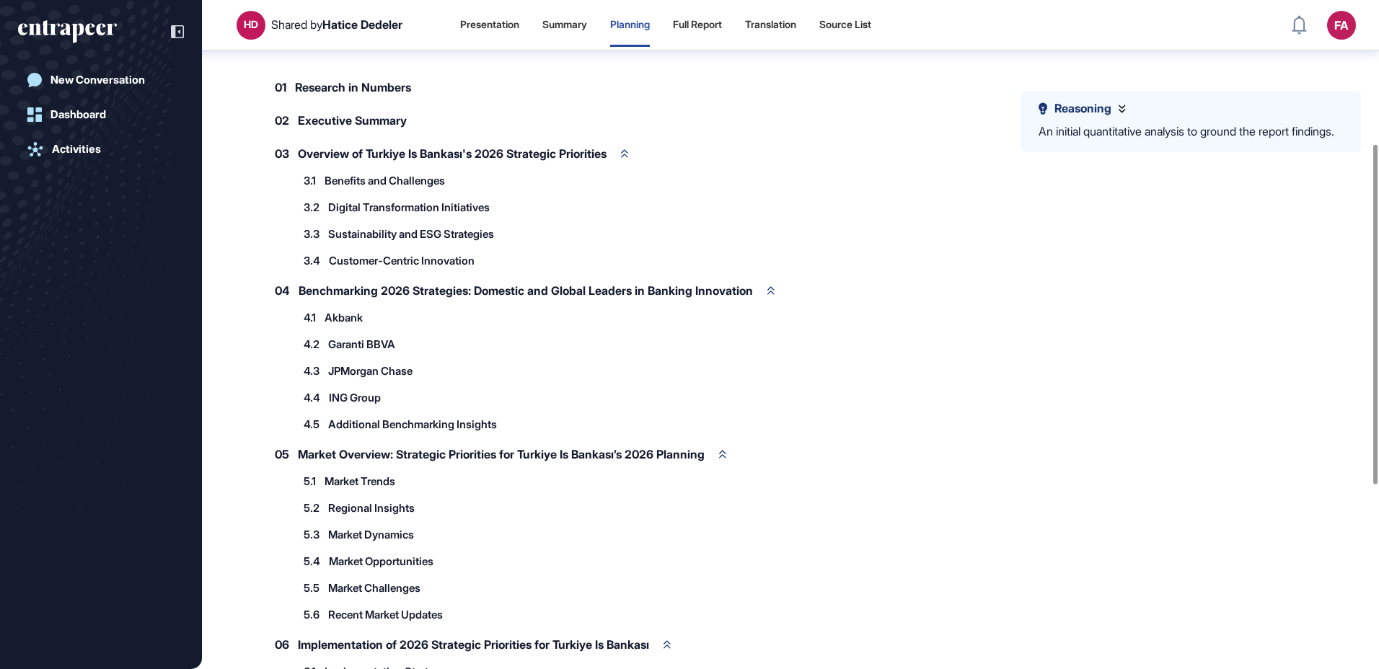
scroll to position [138, 0]
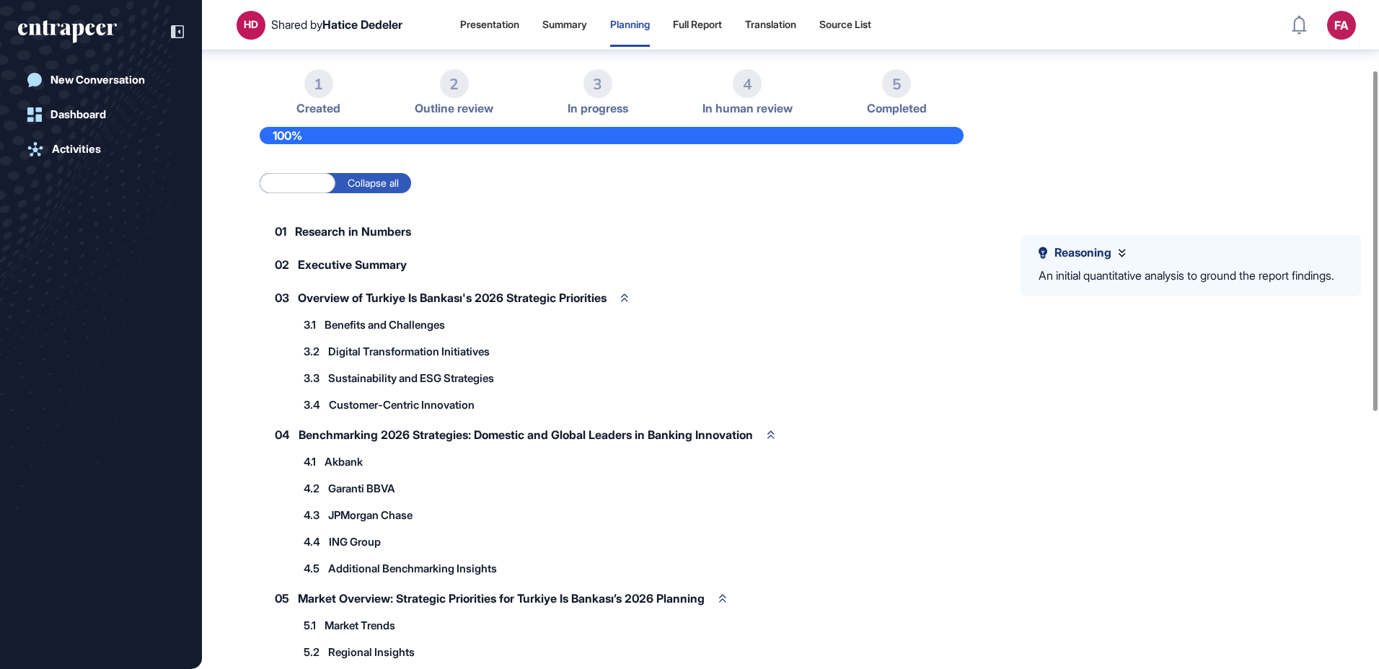
click at [309, 193] on label "Expand all" at bounding box center [298, 183] width 76 height 20
click at [363, 193] on label "Collapse all" at bounding box center [373, 183] width 76 height 20
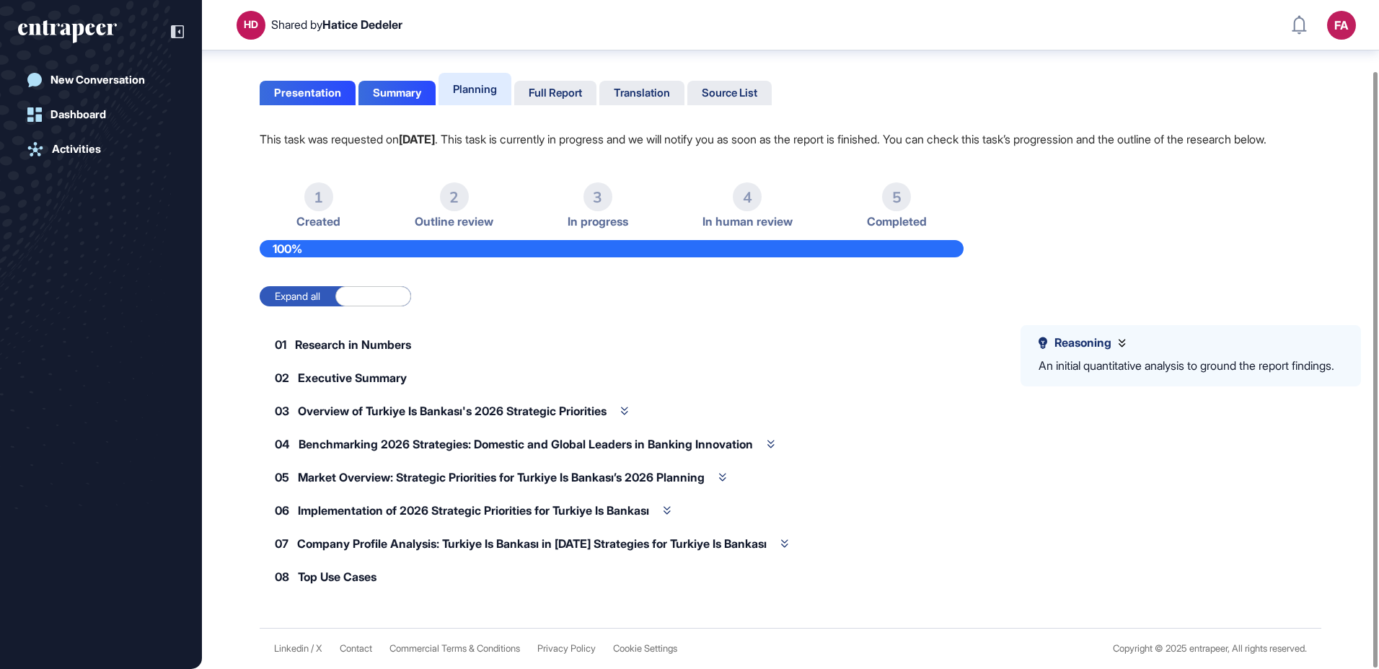
click at [315, 289] on label "Expand all" at bounding box center [298, 296] width 76 height 20
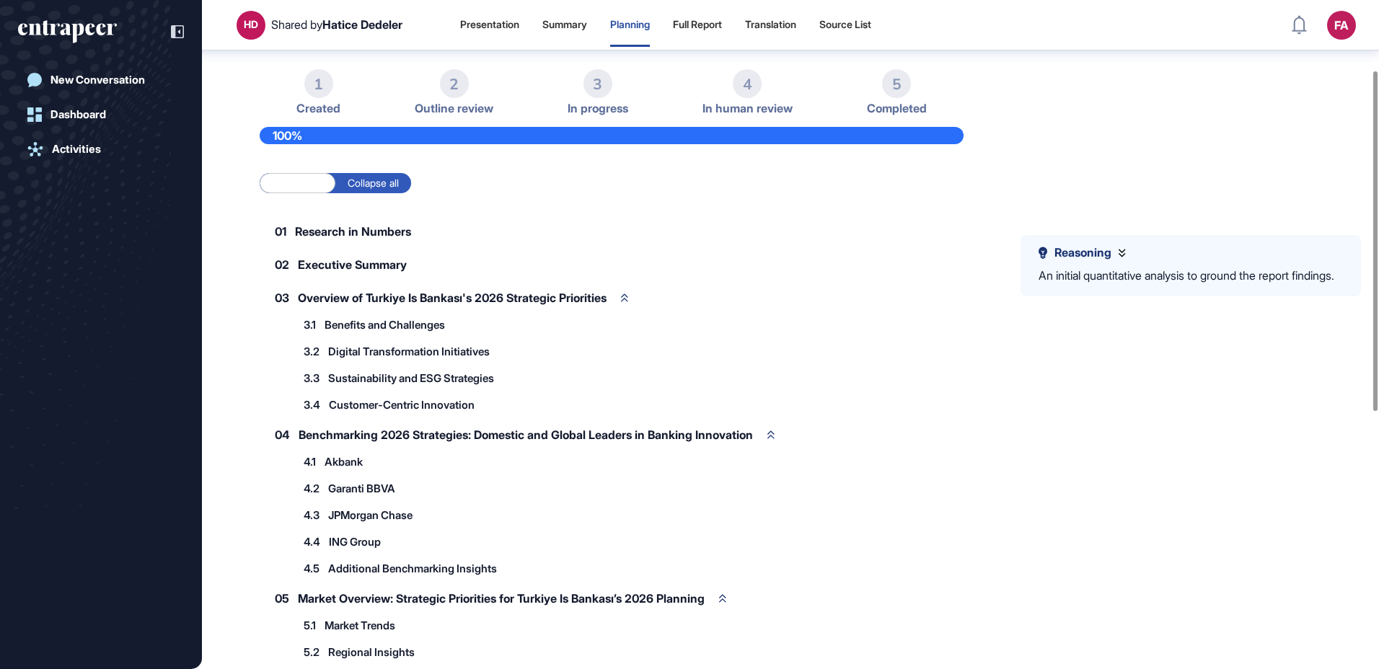
click at [340, 330] on span "Benefits and Challenges" at bounding box center [385, 325] width 120 height 11
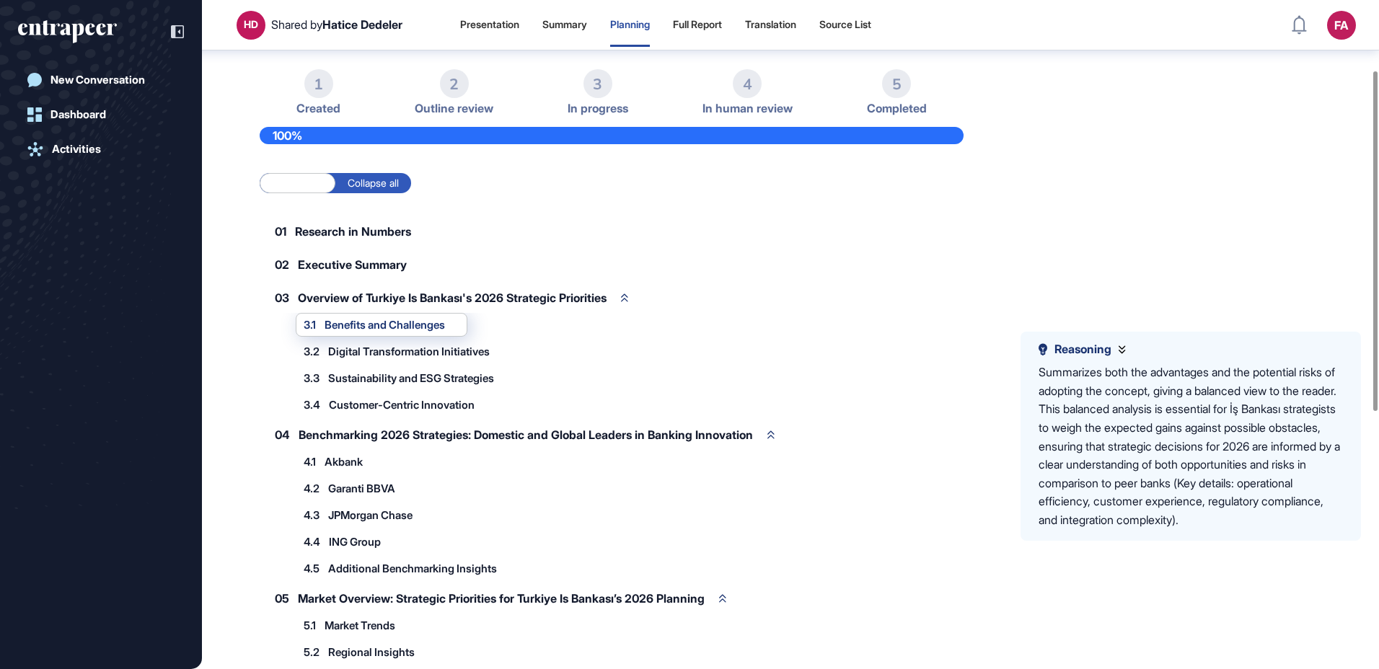
click at [355, 357] on span "Digital Transformation Initiatives" at bounding box center [409, 351] width 162 height 11
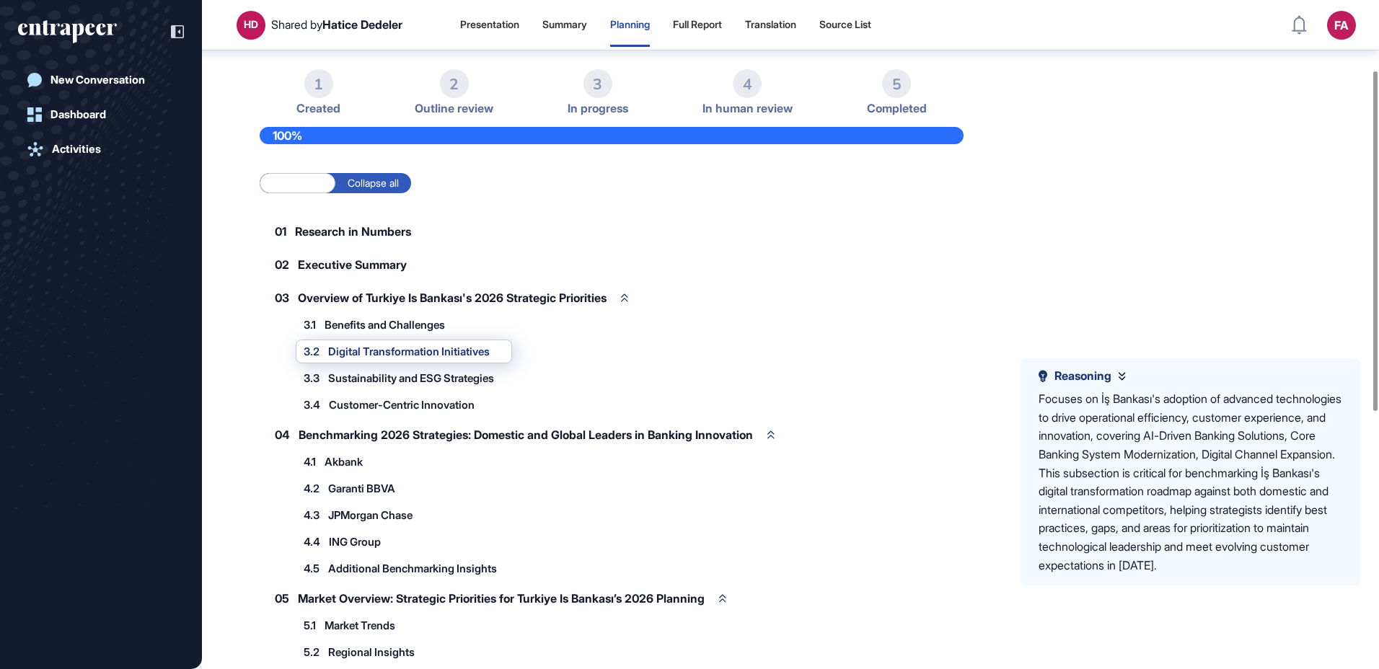
click at [340, 237] on span "Research in Numbers" at bounding box center [353, 232] width 116 height 12
click at [336, 237] on span "Research in Numbers" at bounding box center [353, 232] width 116 height 12
click at [328, 280] on div "02 Executive Summary" at bounding box center [348, 265] width 177 height 30
click at [330, 271] on span "Executive Summary" at bounding box center [352, 265] width 109 height 12
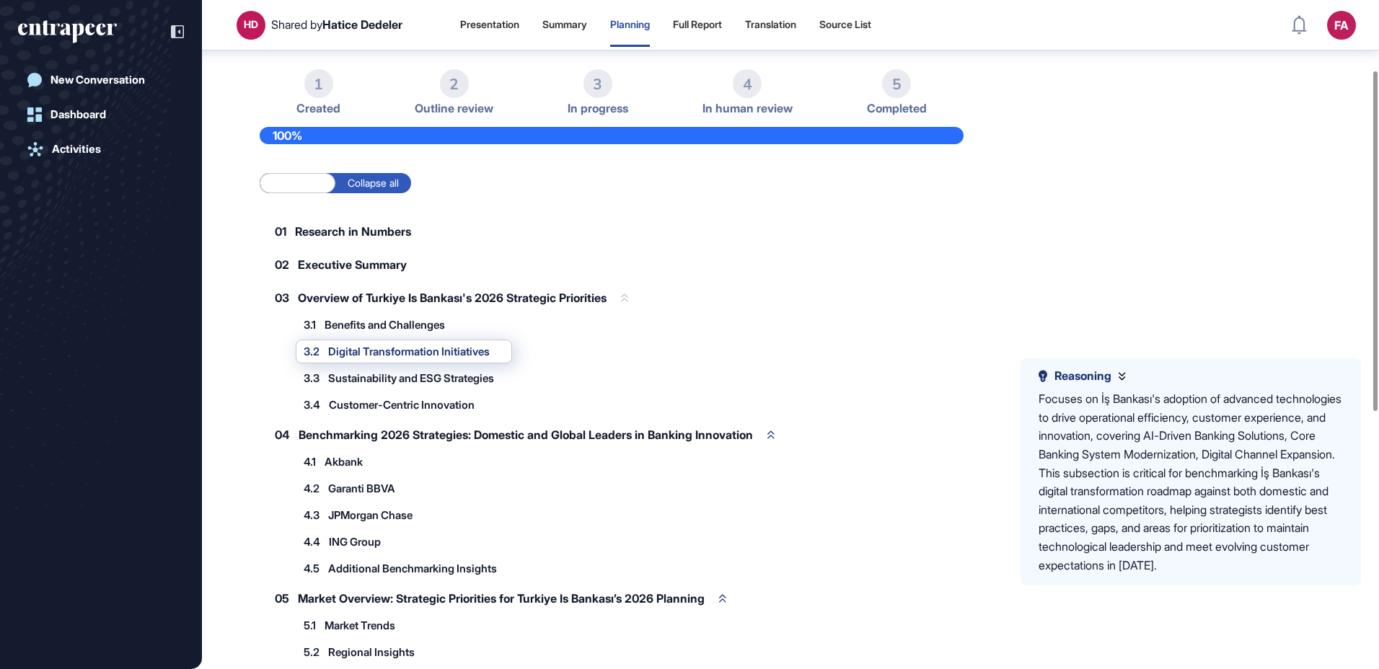
click at [328, 309] on div "03 Overview of Turkiye Is Bankası's 2026 Strategic Priorities" at bounding box center [452, 298] width 384 height 30
click at [328, 304] on span "Overview of Turkiye Is Bankası's 2026 Strategic Priorities" at bounding box center [452, 298] width 309 height 12
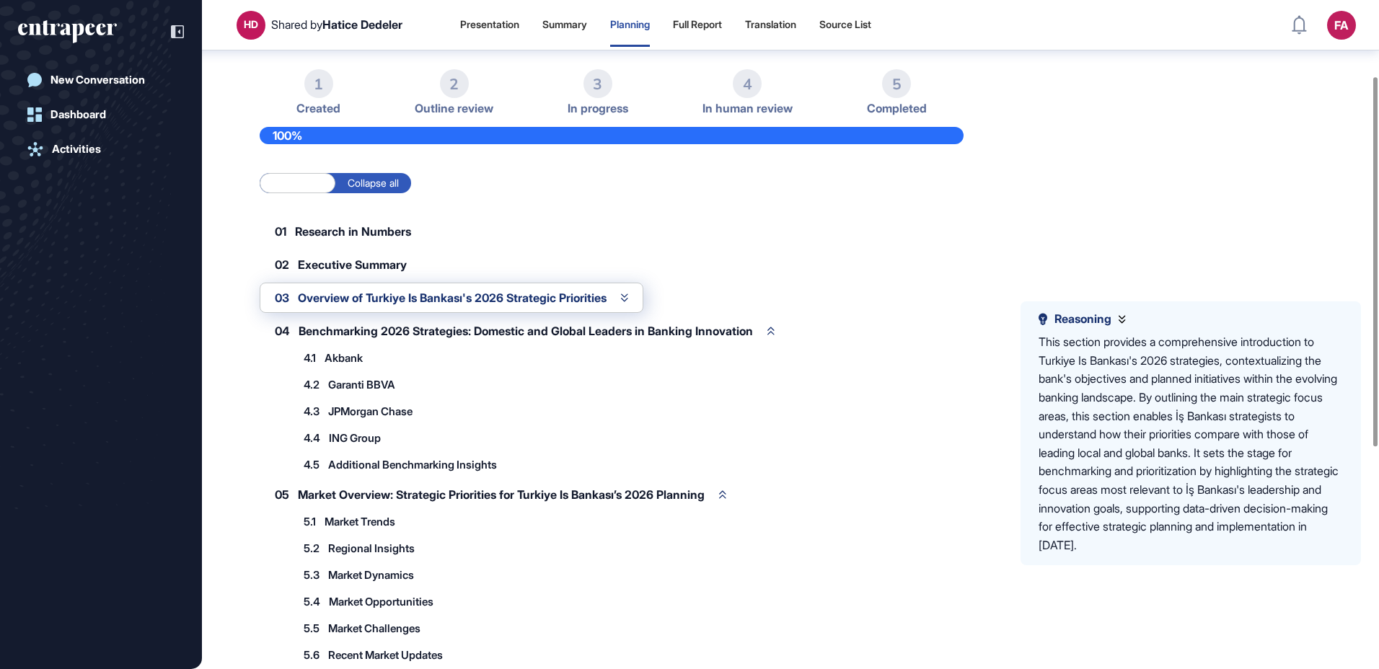
click at [319, 237] on span "Research in Numbers" at bounding box center [353, 232] width 116 height 12
drag, startPoint x: 319, startPoint y: 247, endPoint x: 369, endPoint y: 286, distance: 63.2
click at [369, 271] on span "Executive Summary" at bounding box center [352, 265] width 109 height 12
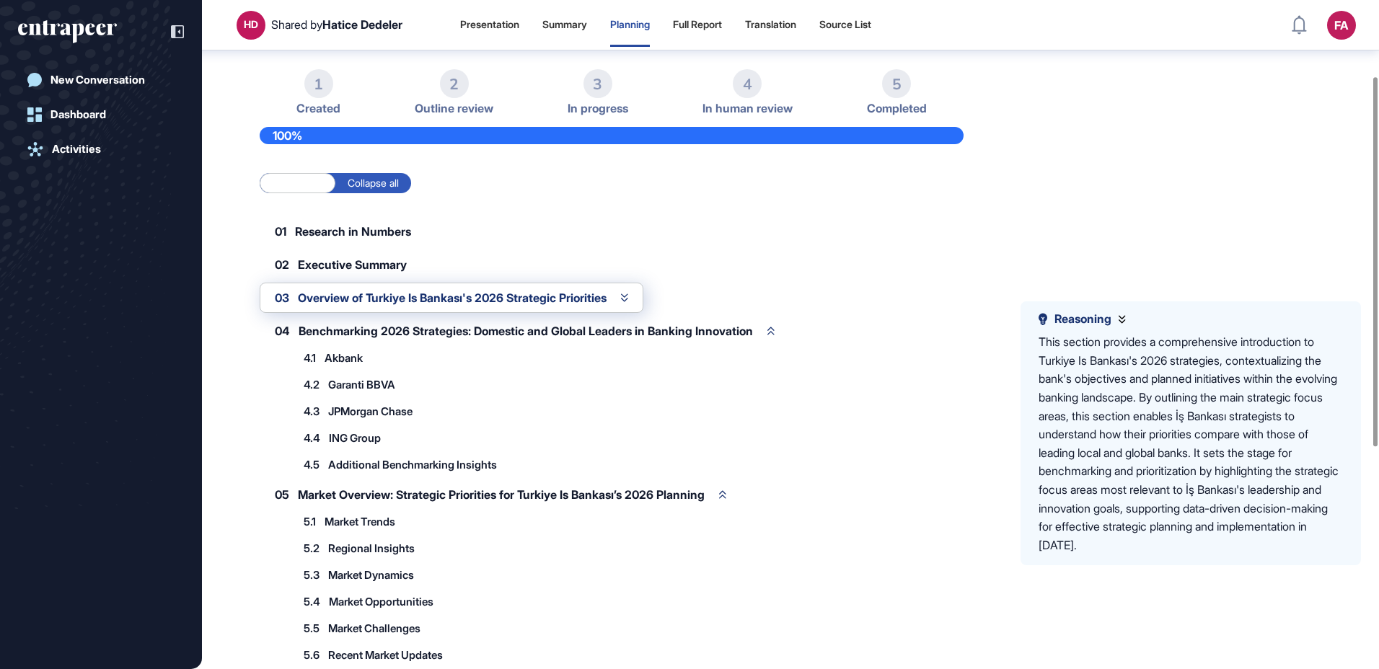
scroll to position [0, 0]
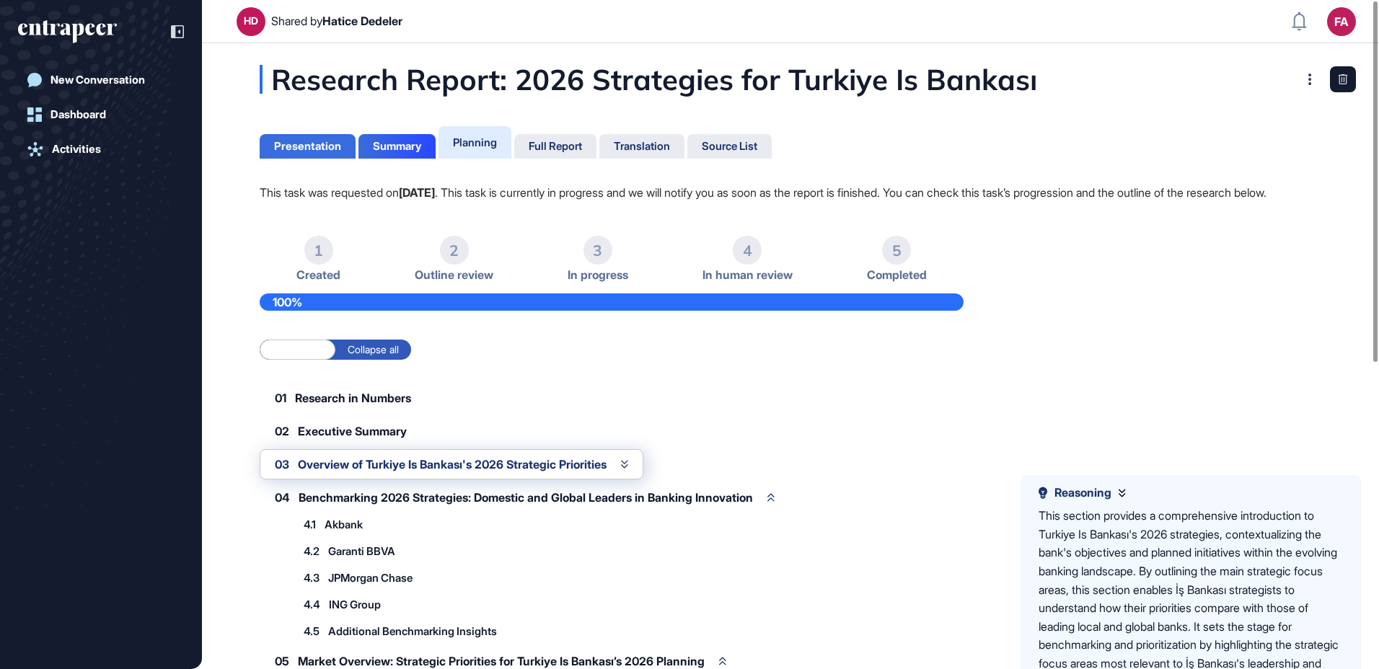
click at [308, 150] on div "Presentation" at bounding box center [307, 146] width 67 height 13
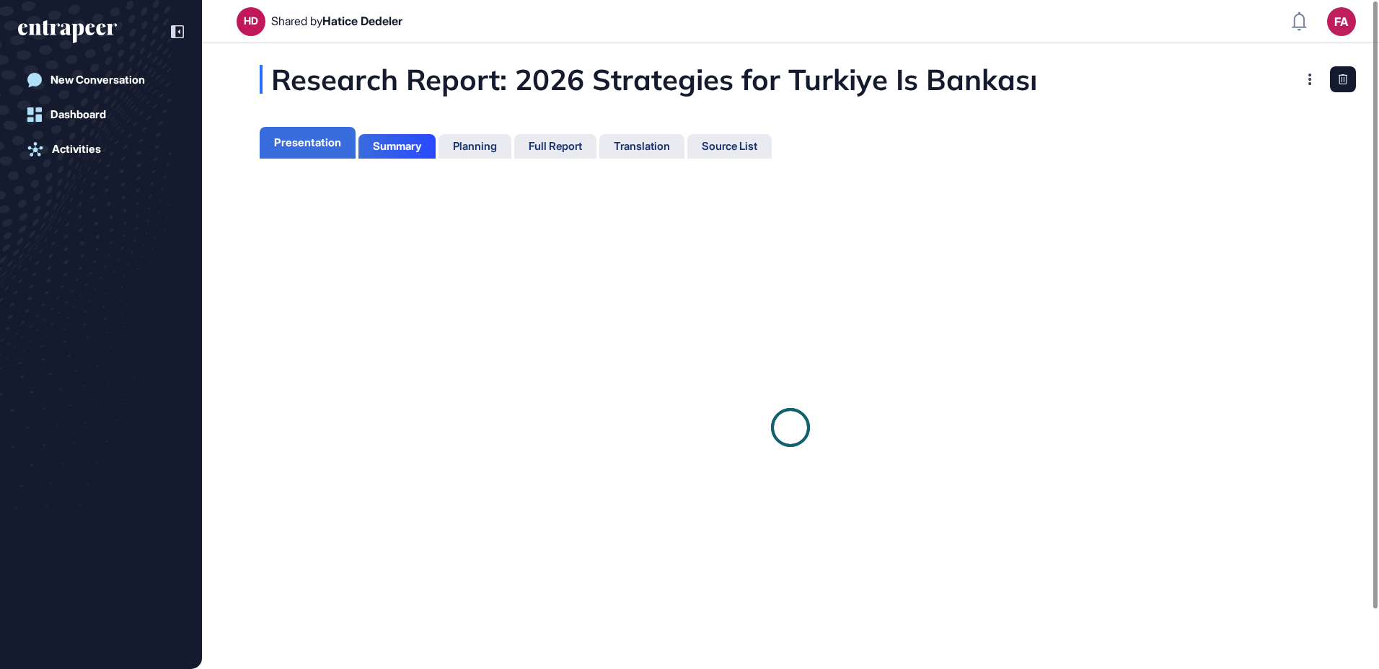
scroll to position [6, 1]
